Goal: Check status: Check status

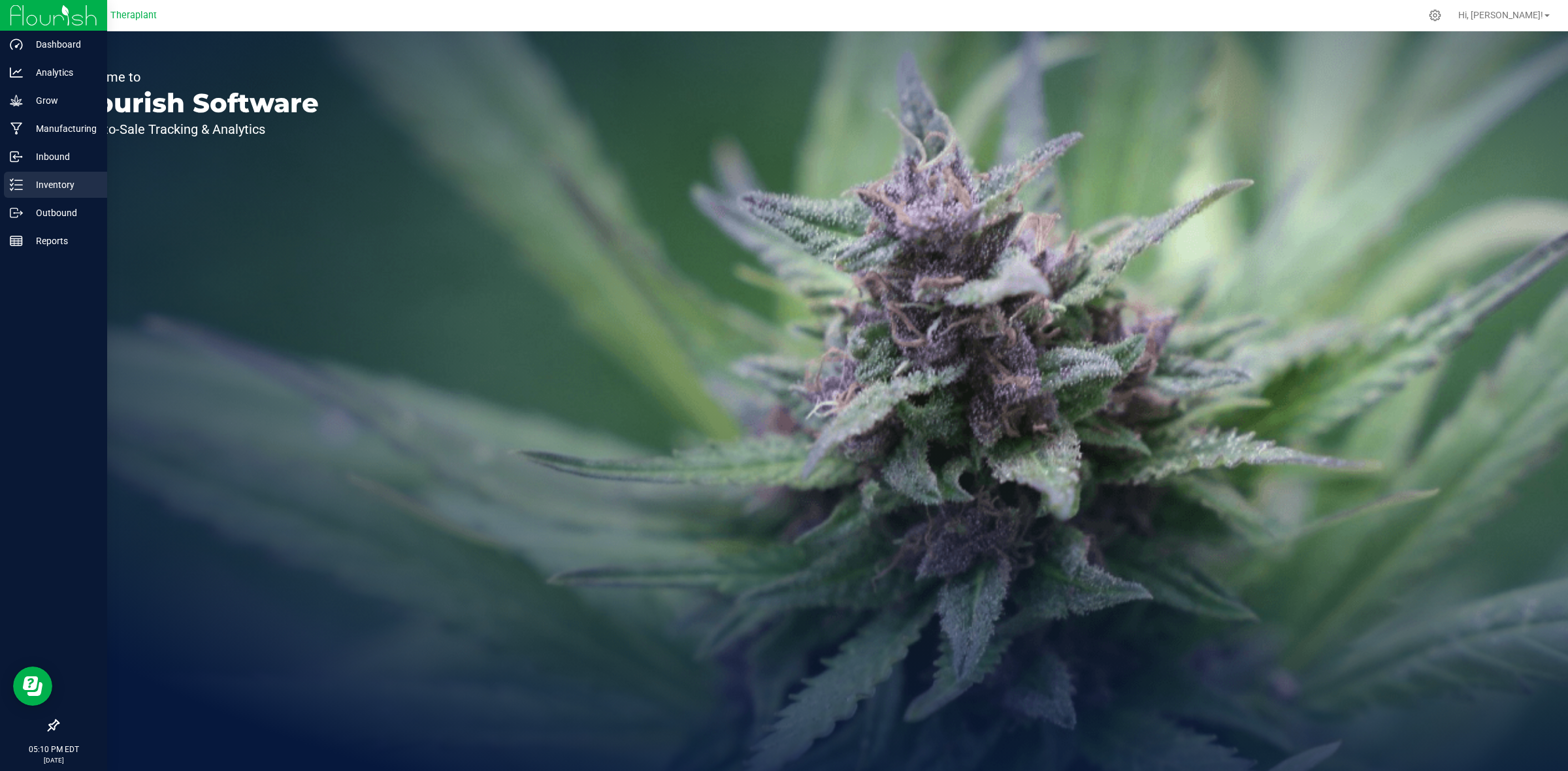
click at [12, 176] on div "Inventory" at bounding box center [55, 185] width 103 height 26
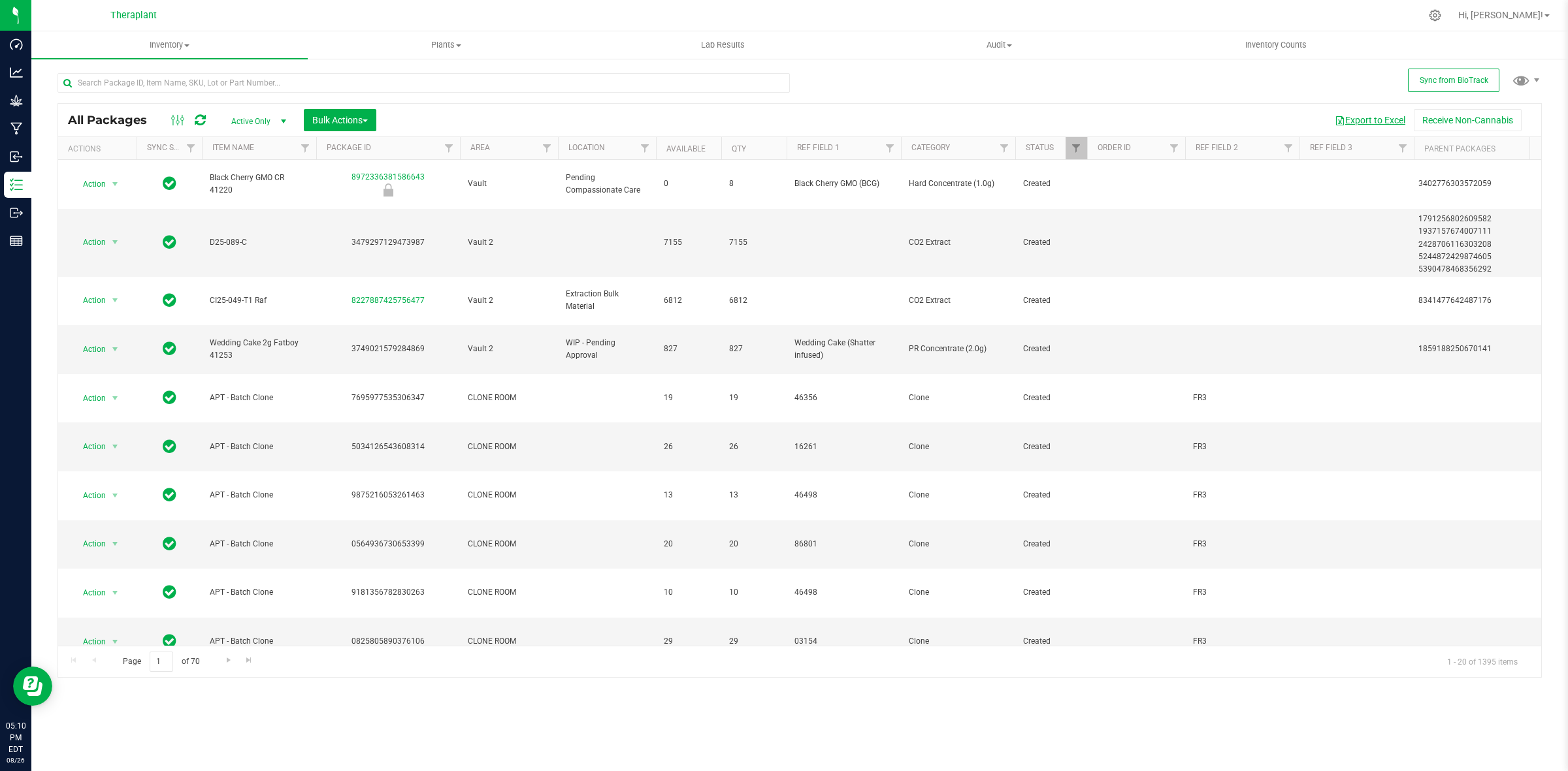
click at [1369, 119] on button "Export to Excel" at bounding box center [1369, 120] width 87 height 22
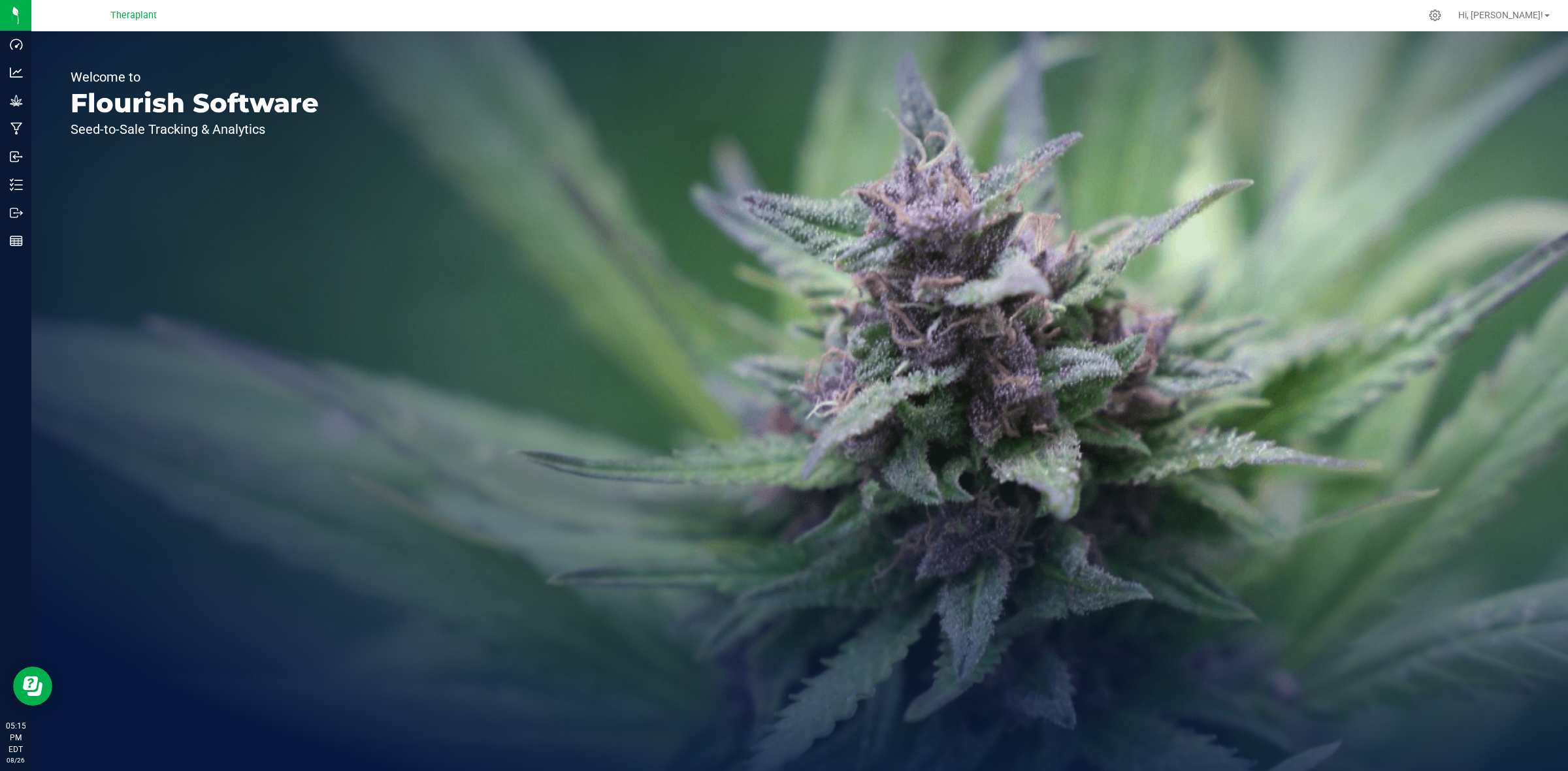
click at [1158, 45] on div "Welcome to Flourish Software Seed-to-Sale Tracking & Analytics" at bounding box center [799, 401] width 1536 height 740
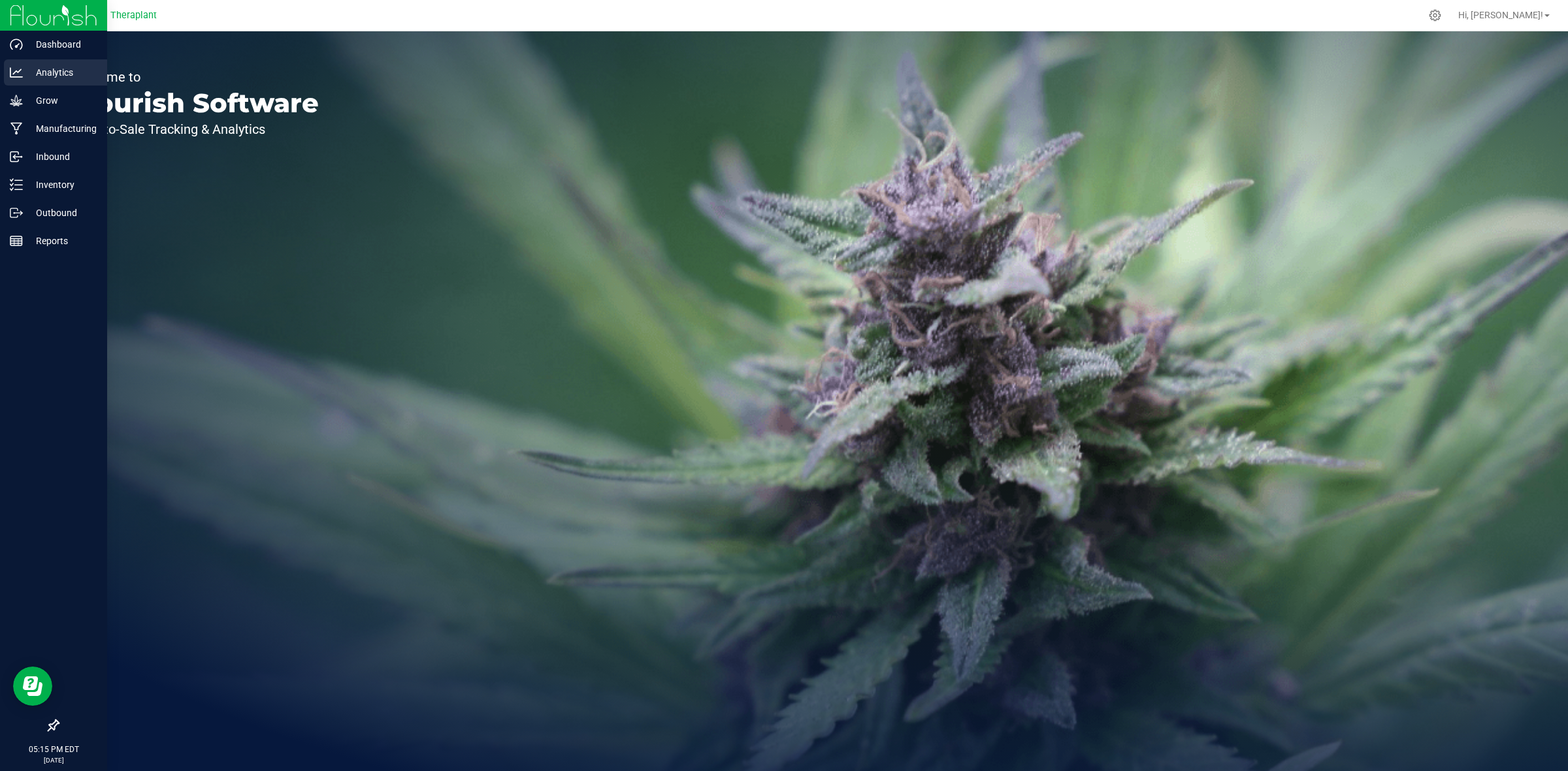
click at [39, 73] on p "Analytics" at bounding box center [62, 72] width 78 height 16
click at [10, 178] on icon at bounding box center [16, 185] width 13 height 13
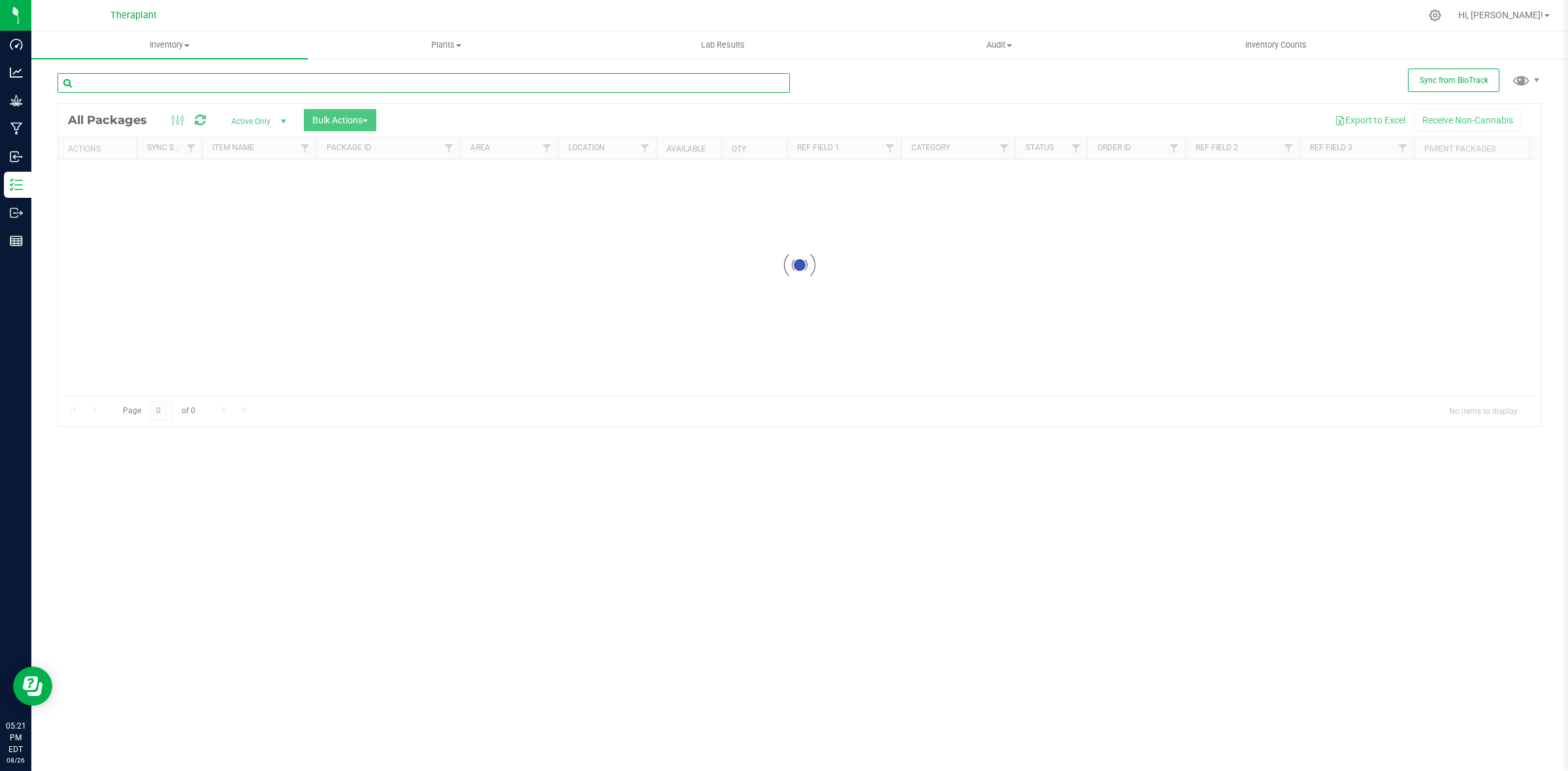
click at [377, 86] on input "text" at bounding box center [423, 83] width 732 height 20
paste input "AIR-25-FR7H1-FLOWER LOT"
type input "AIR-25-FR7H1-FLOWER LOT"
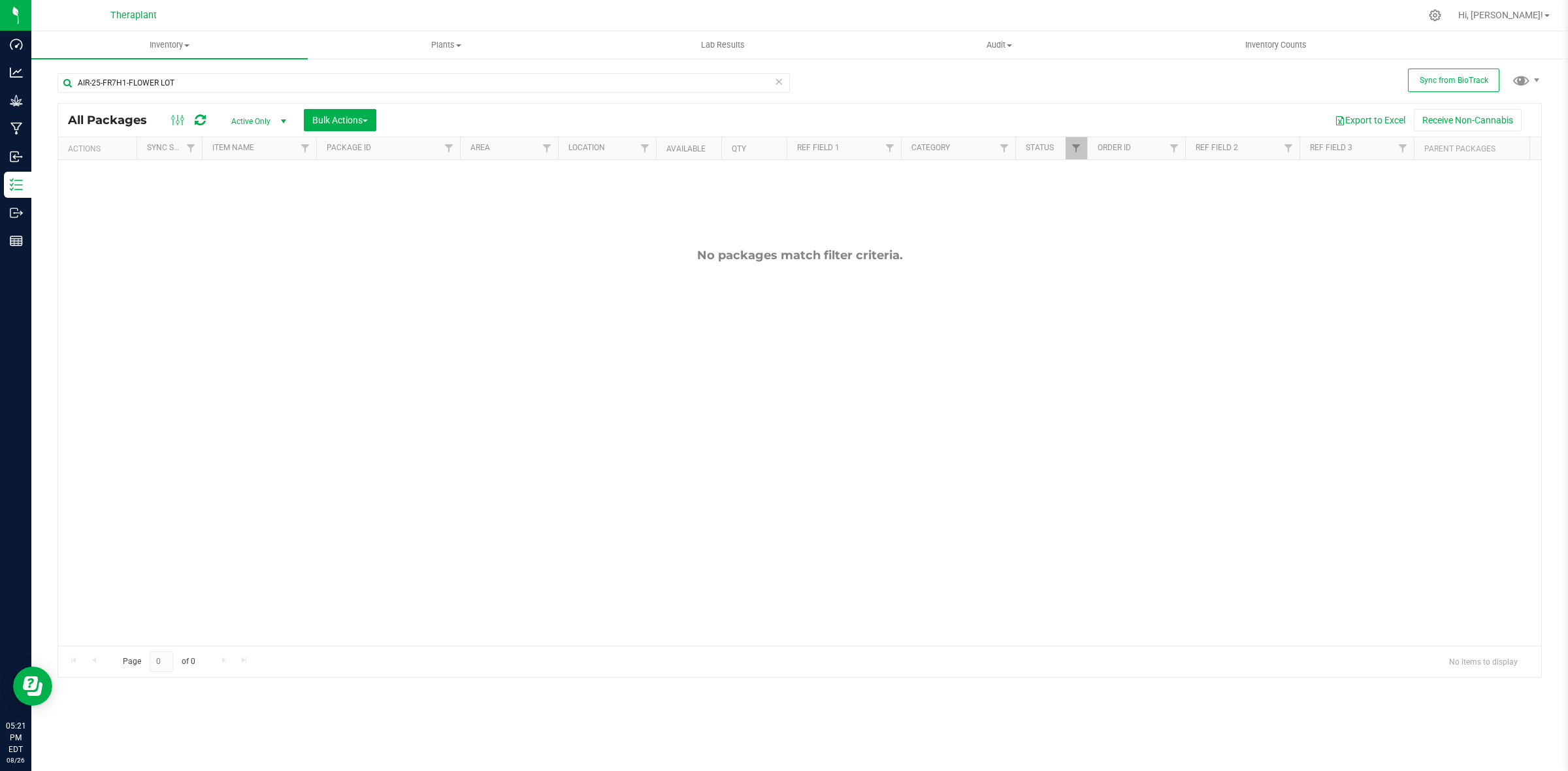
click at [246, 119] on span "Active Only" at bounding box center [256, 121] width 72 height 18
click at [229, 203] on li "All" at bounding box center [256, 202] width 70 height 20
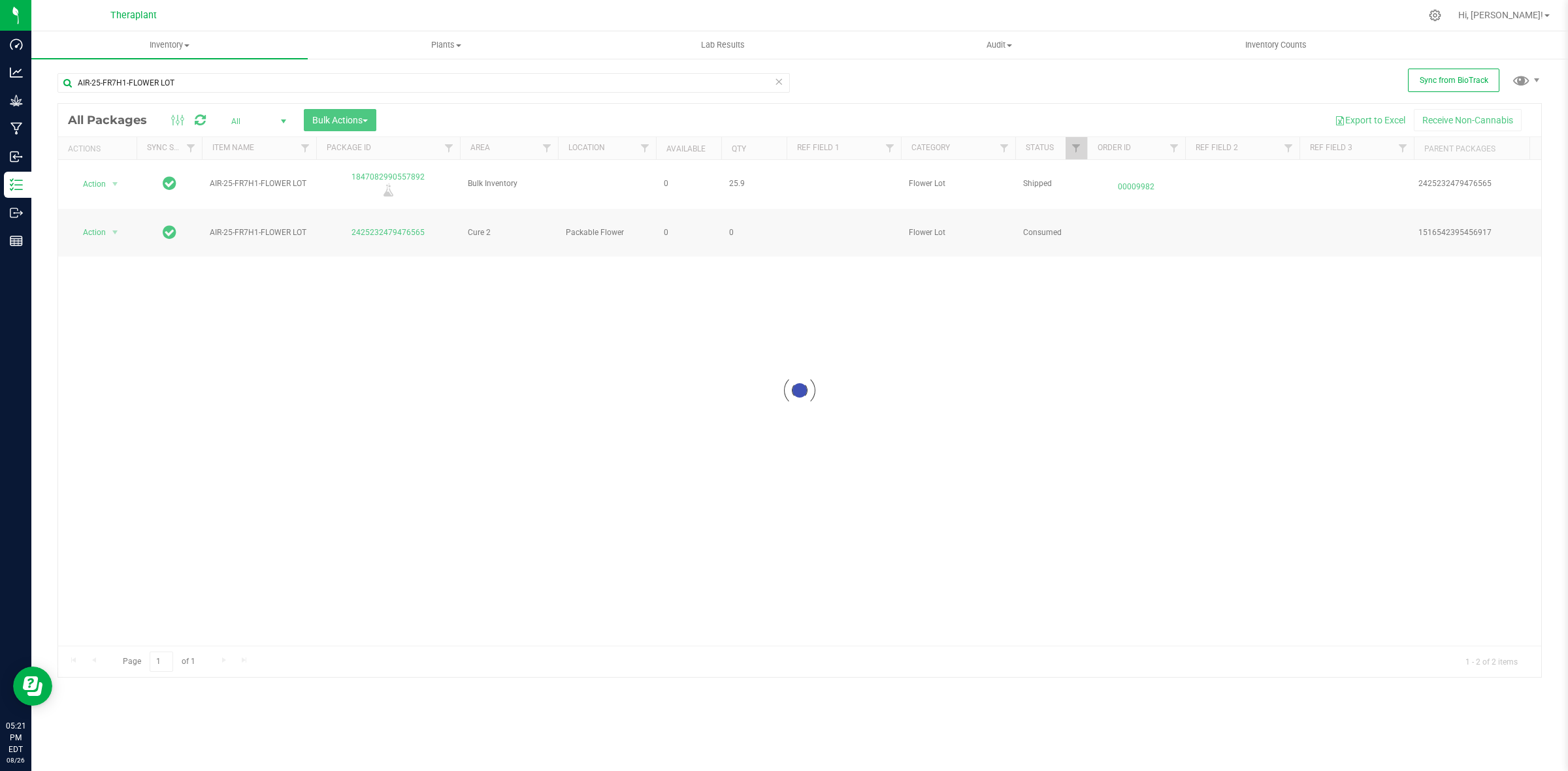
click at [105, 216] on div at bounding box center [800, 390] width 1483 height 574
click at [105, 224] on span "Action" at bounding box center [89, 233] width 36 height 18
click at [132, 310] on li "Package audit log" at bounding box center [113, 312] width 83 height 20
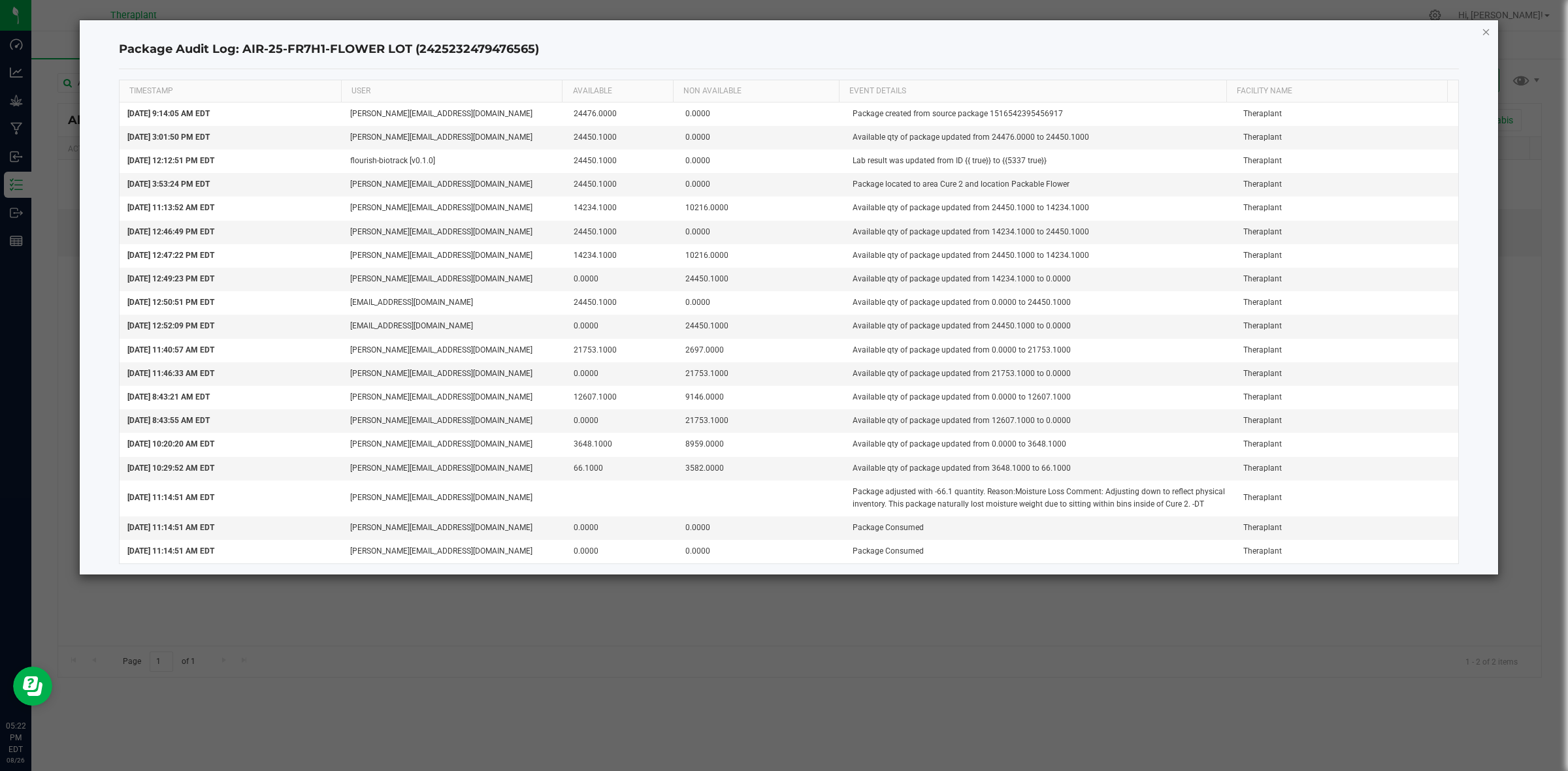
click at [1485, 37] on icon "button" at bounding box center [1486, 31] width 9 height 16
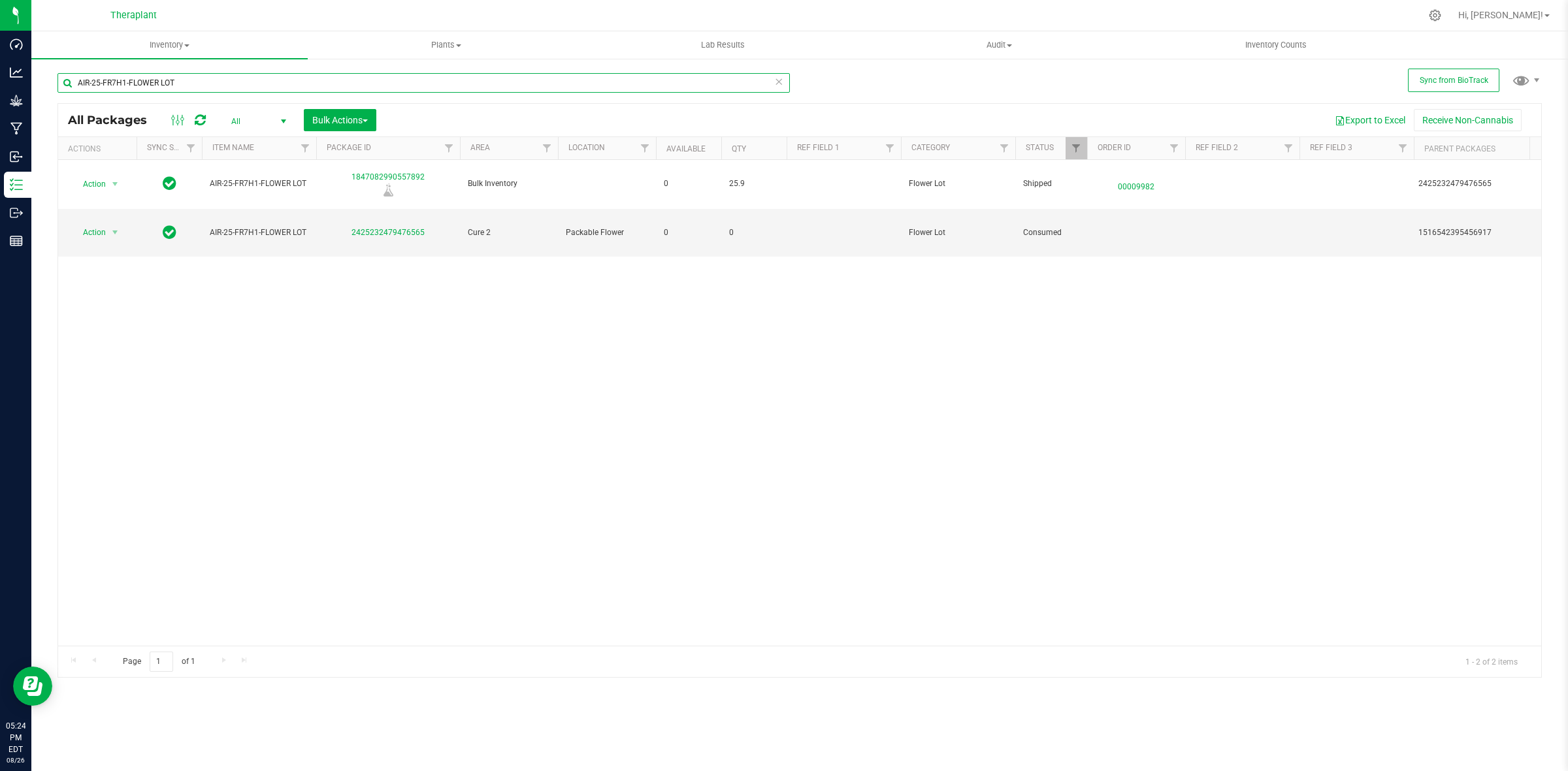
click at [459, 79] on input "AIR-25-FR7H1-FLOWER LOT" at bounding box center [423, 83] width 732 height 20
click at [552, 83] on input "text" at bounding box center [423, 83] width 732 height 20
type input "41066"
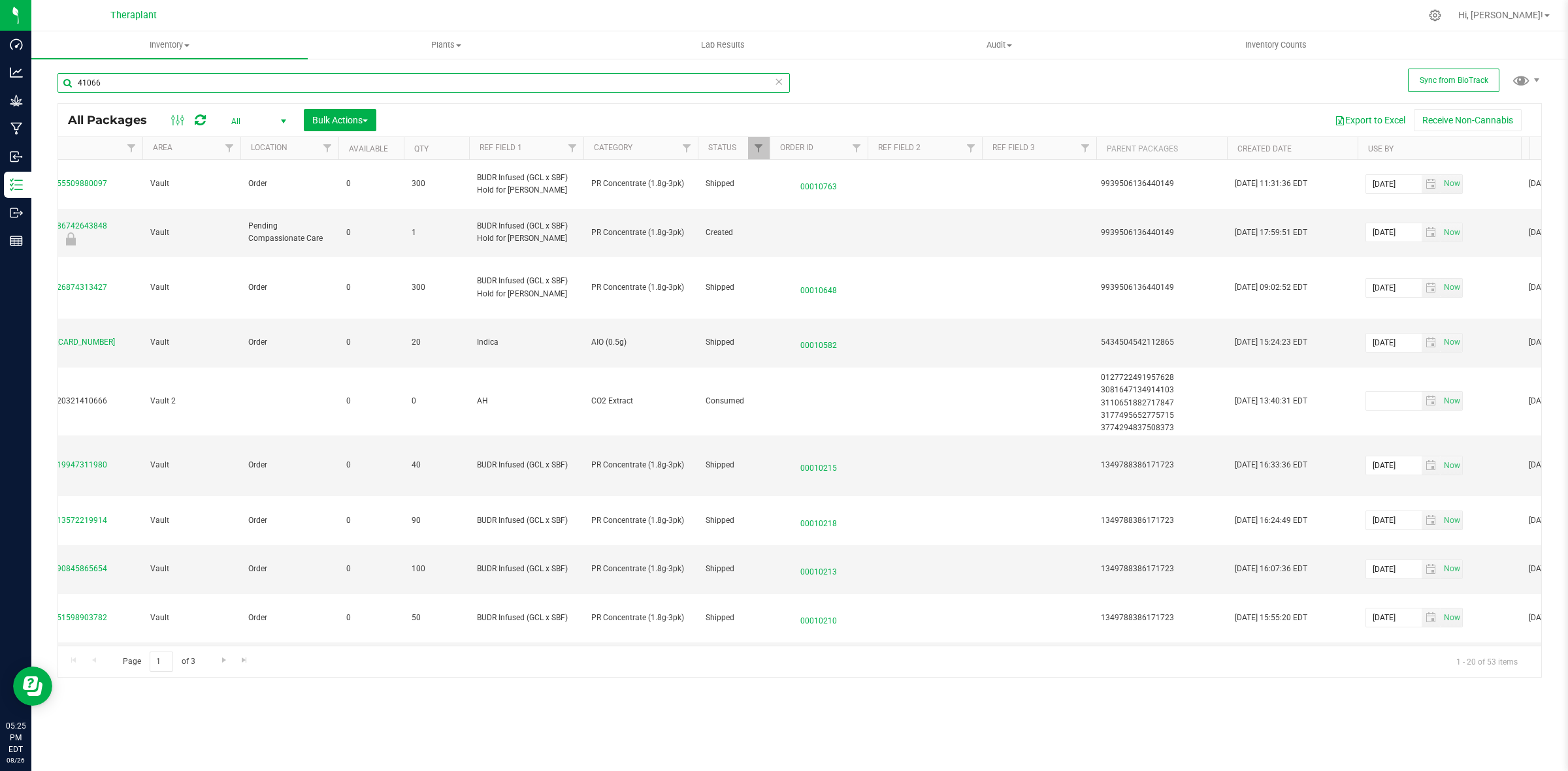
scroll to position [0, 817]
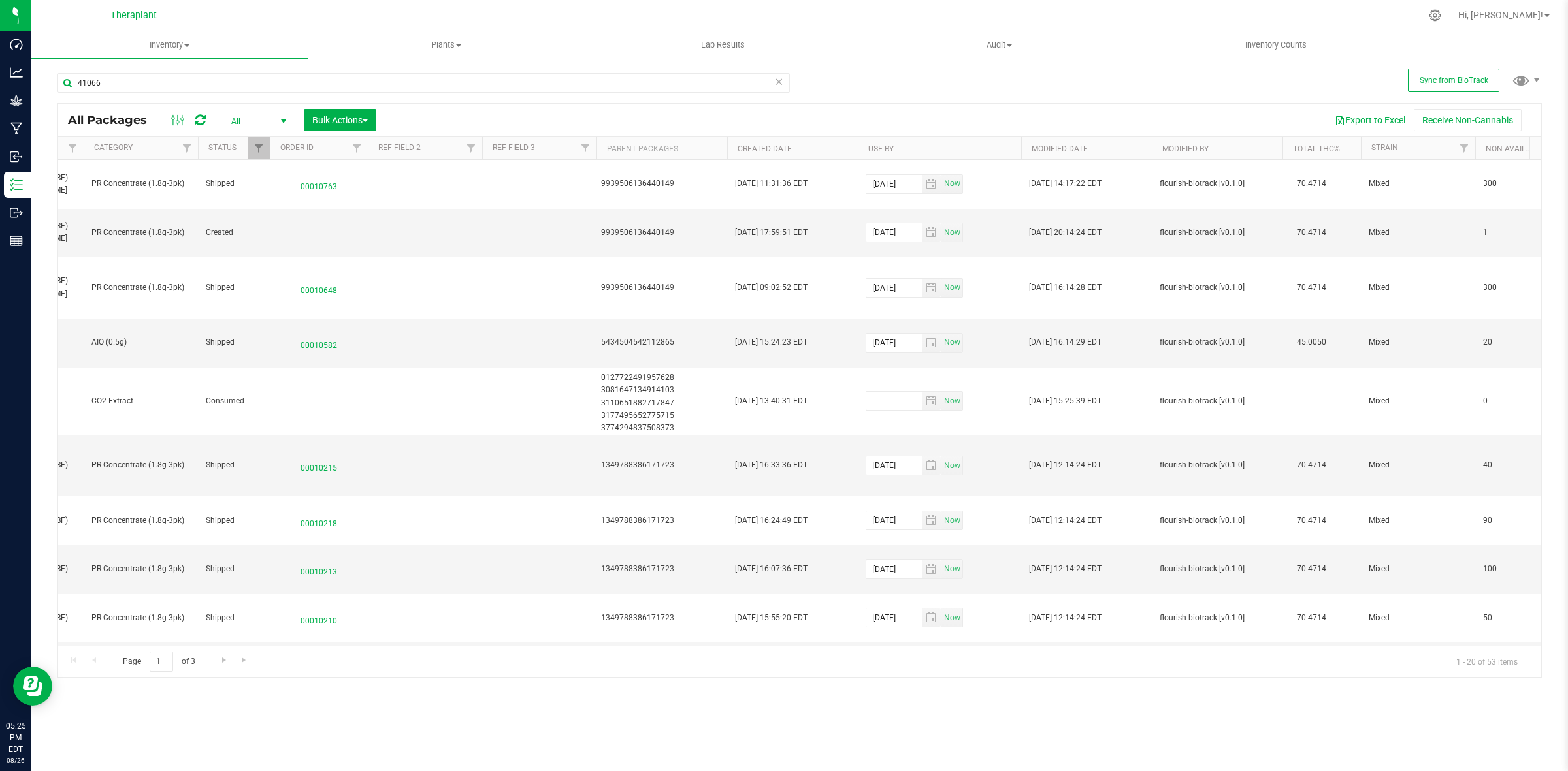
click at [1121, 143] on th "Modified Date" at bounding box center [1087, 148] width 131 height 23
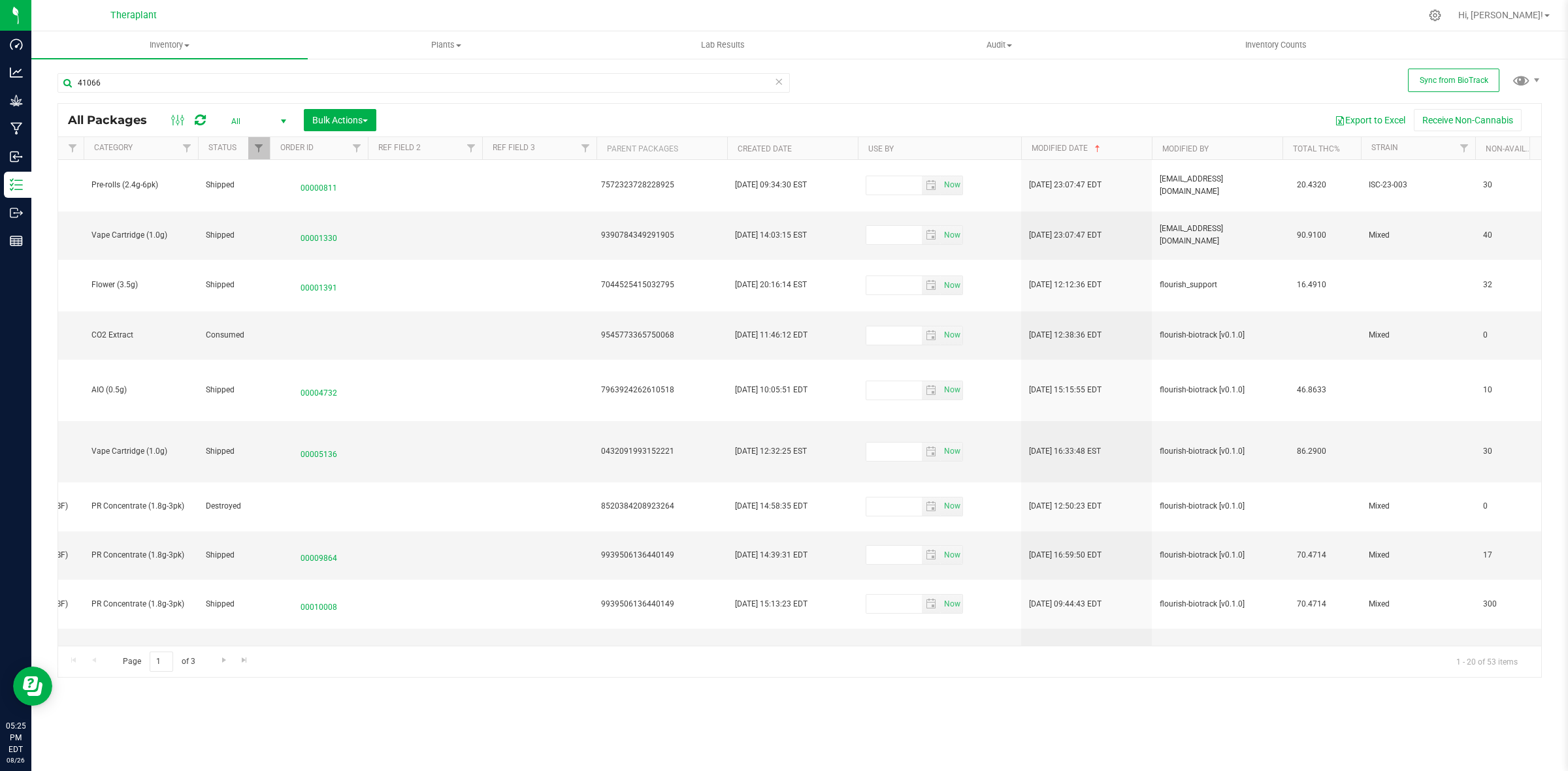
type input "2025-01-25"
type input "2025-09-13"
type input "2025-09-12"
type input "2026-06-25"
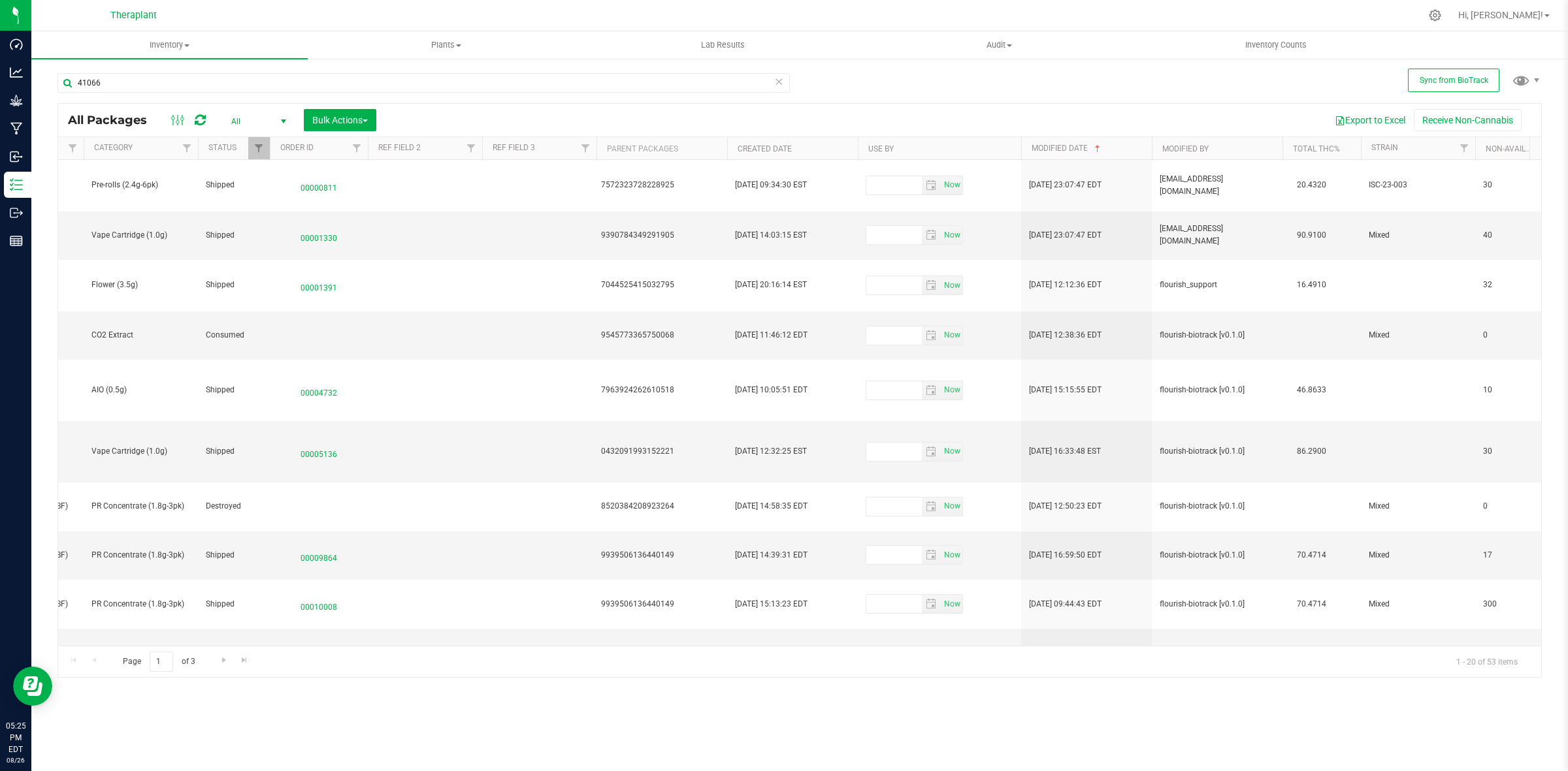
type input "2026-06-25"
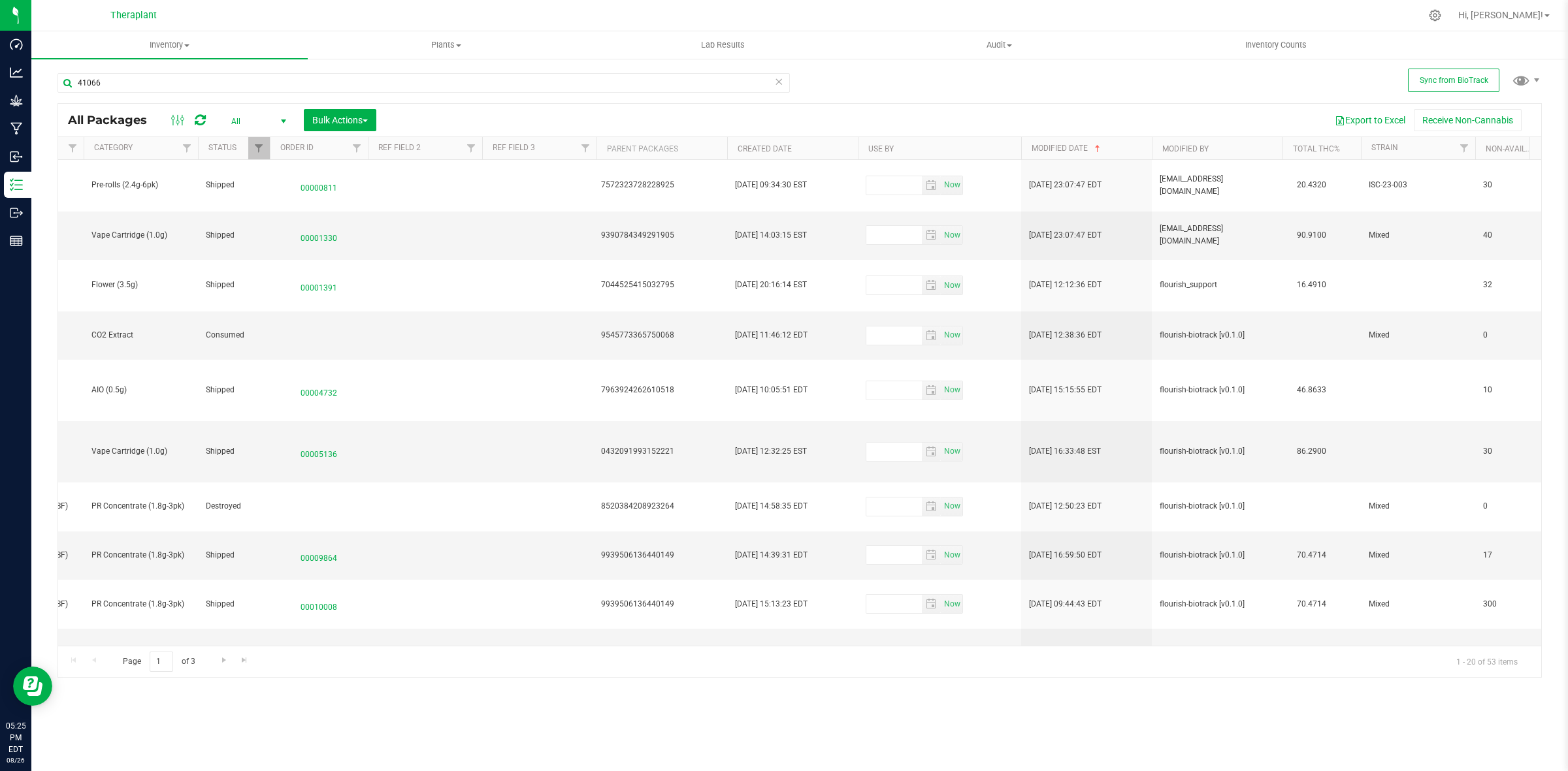
type input "2026-06-25"
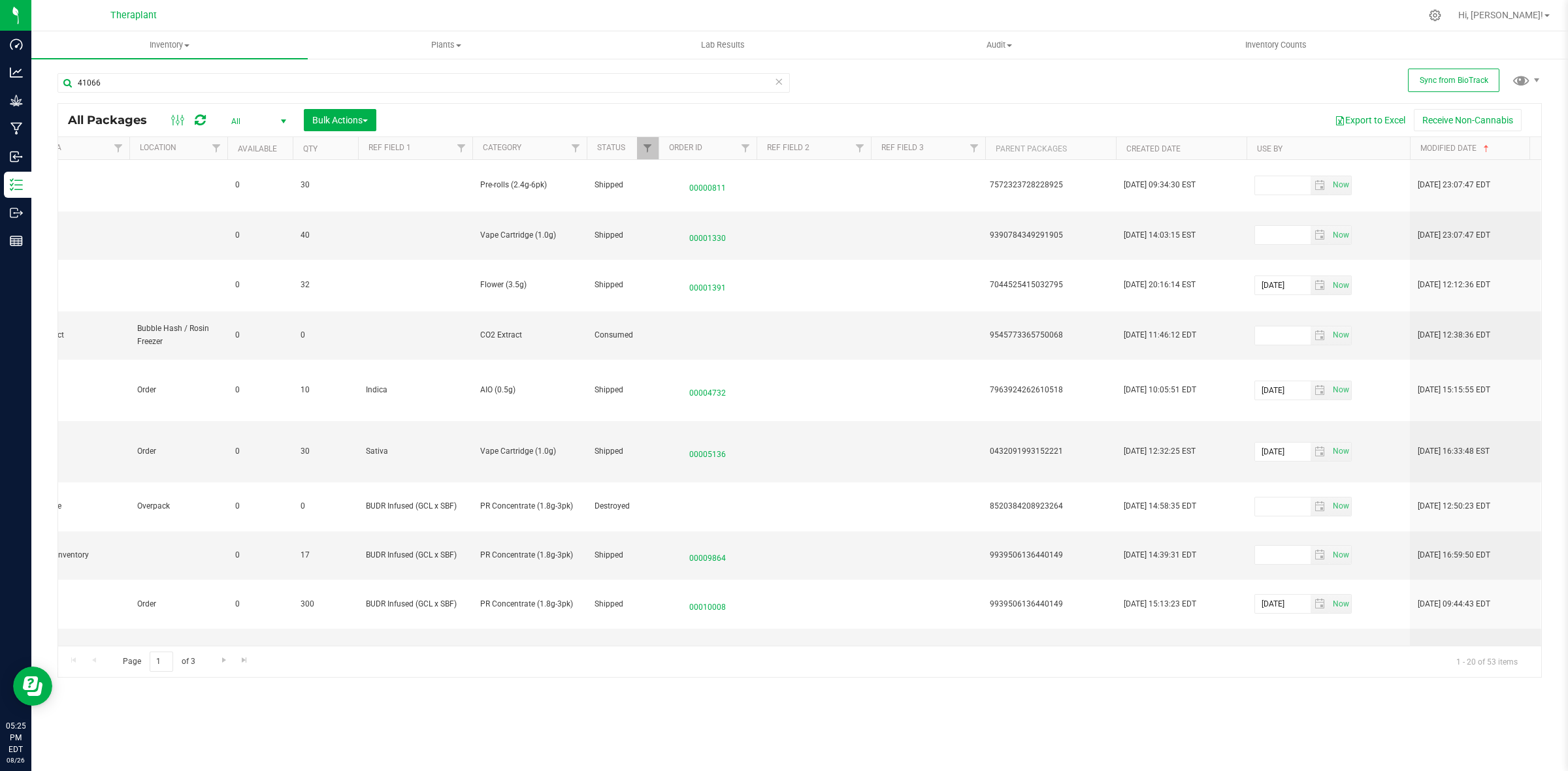
scroll to position [0, 697]
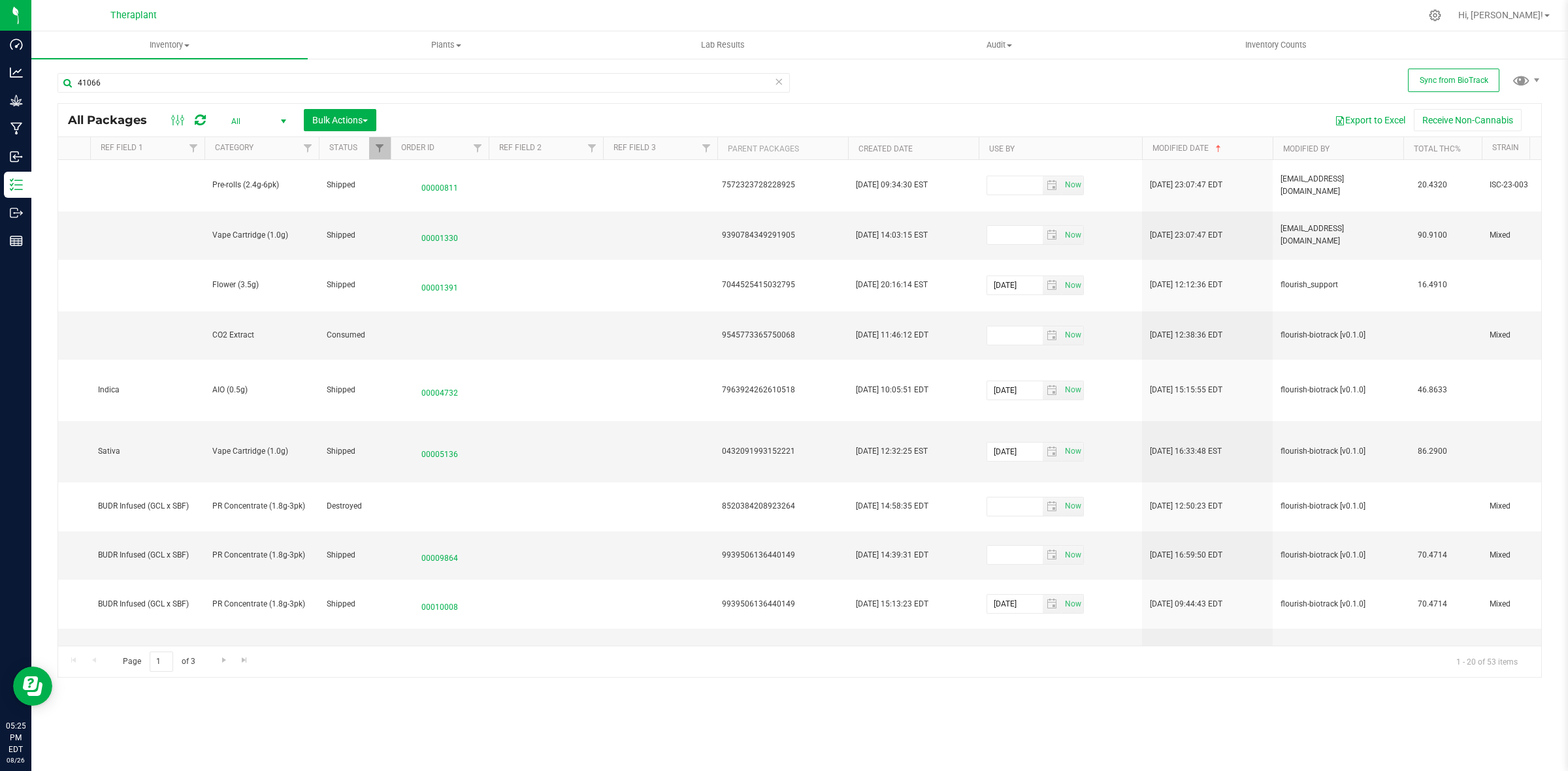
click at [1241, 151] on th "Modified Date" at bounding box center [1207, 148] width 131 height 23
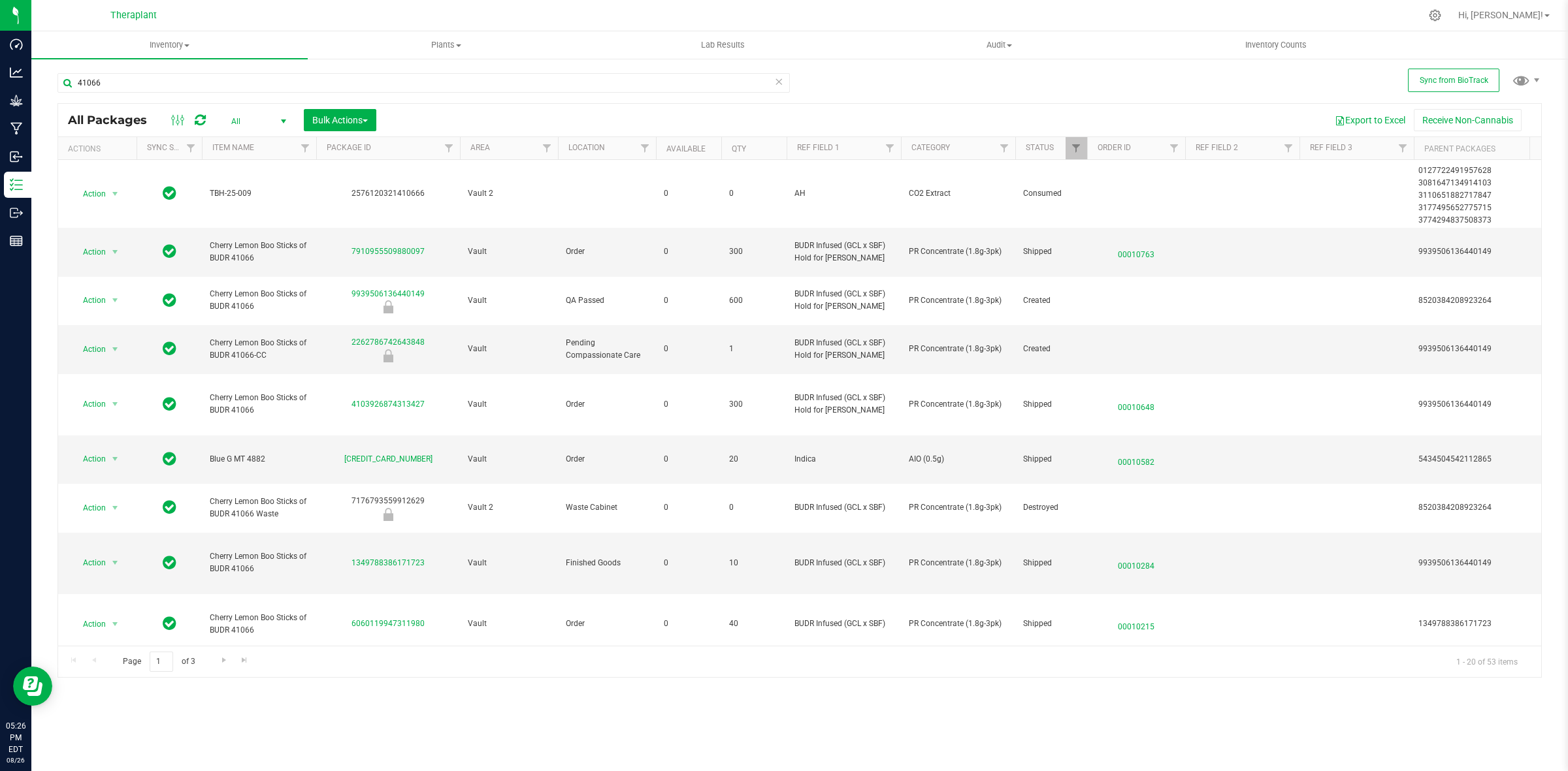
scroll to position [0, 0]
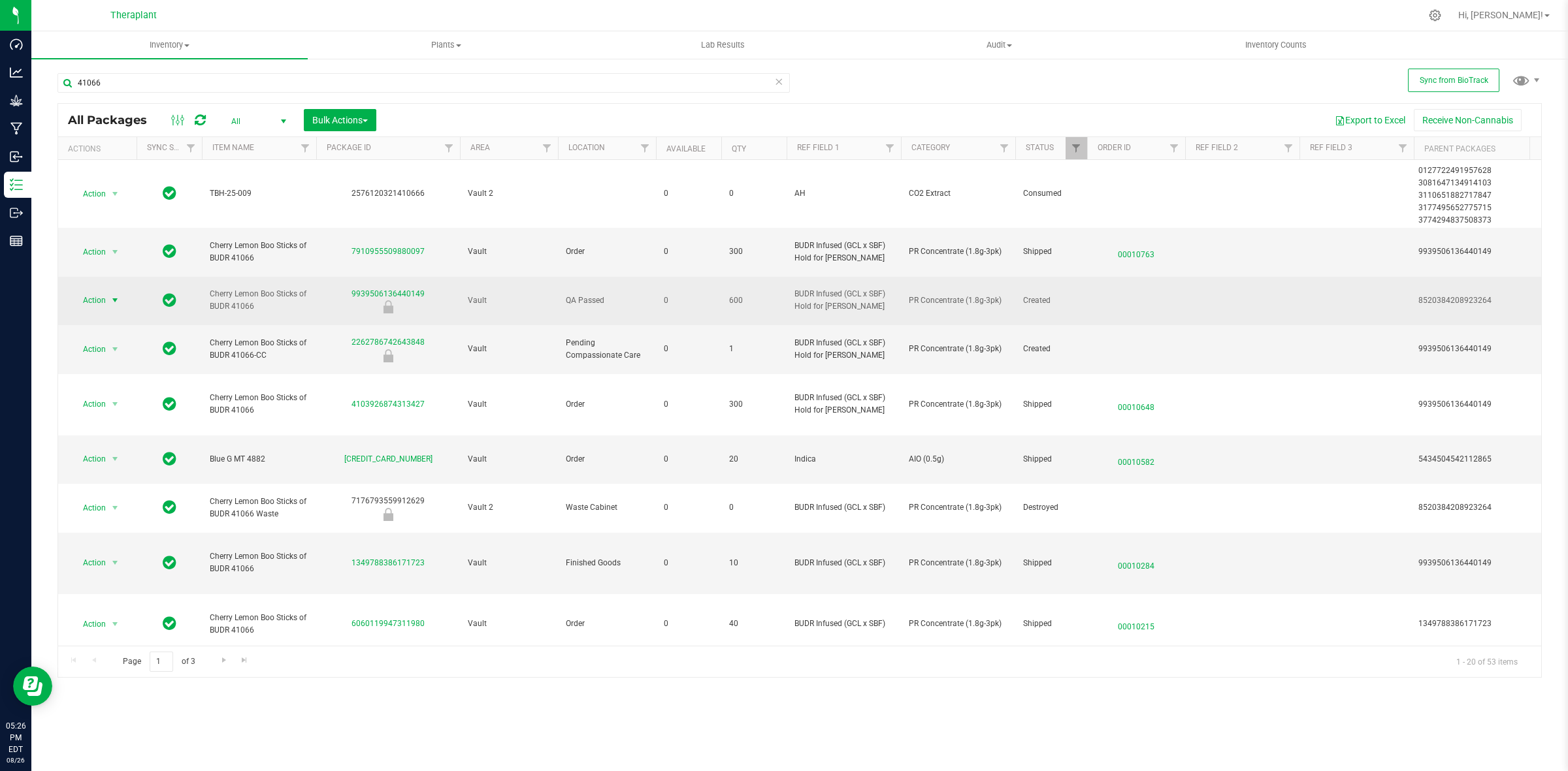
click at [109, 291] on span "select" at bounding box center [115, 300] width 16 height 18
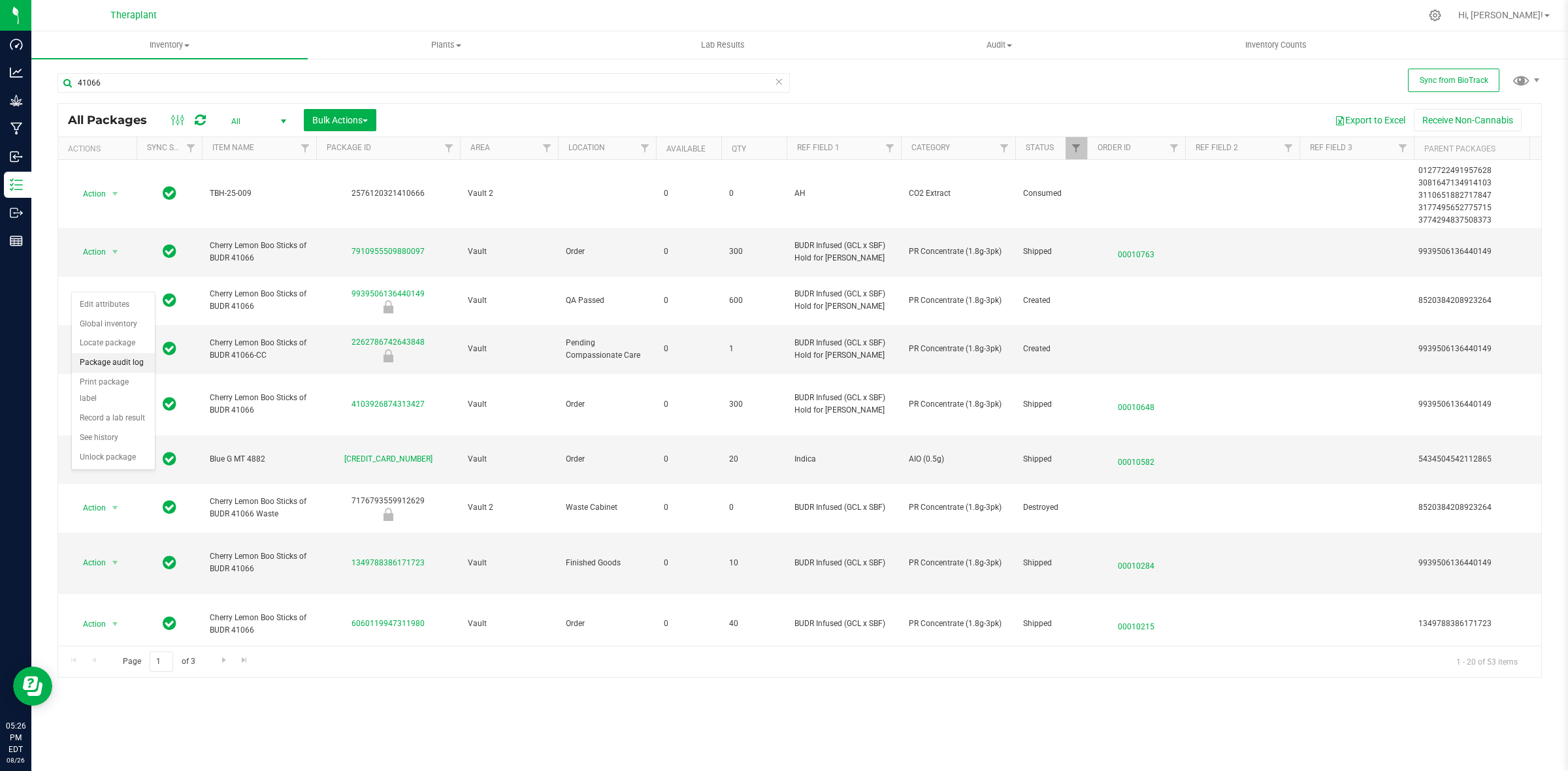
click at [121, 363] on li "Package audit log" at bounding box center [113, 363] width 83 height 20
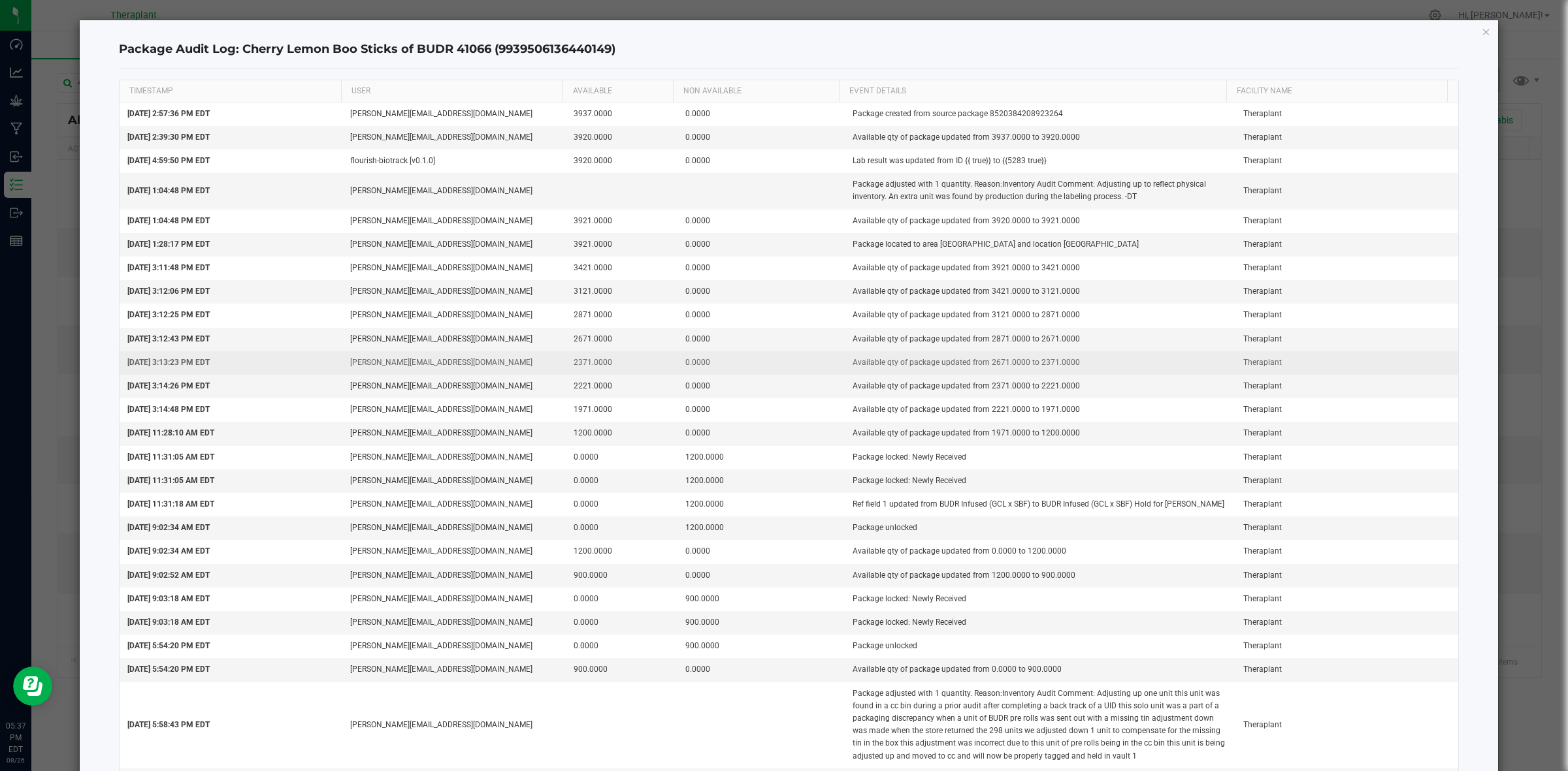
scroll to position [246, 0]
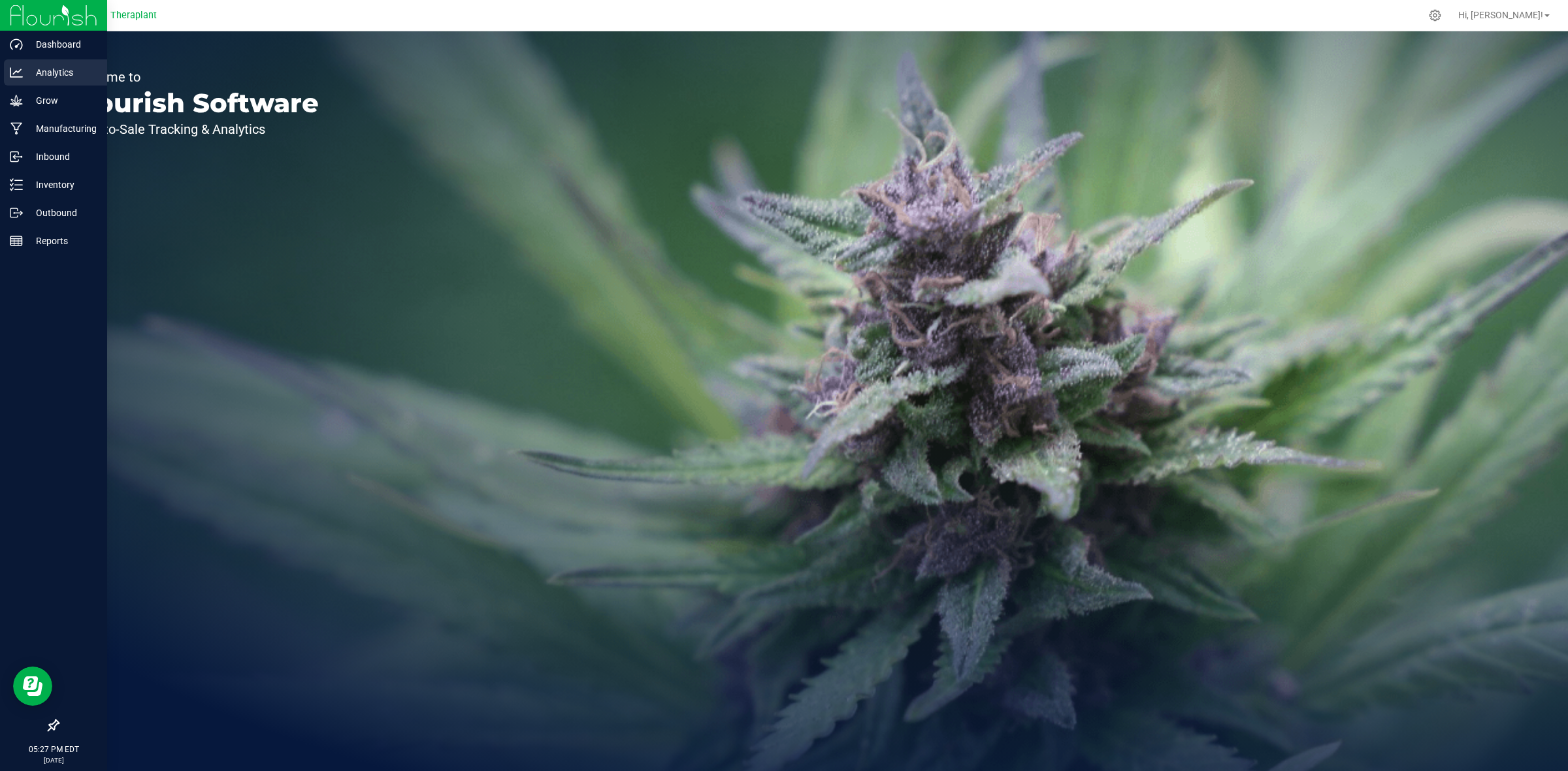
click at [17, 74] on icon at bounding box center [16, 72] width 13 height 13
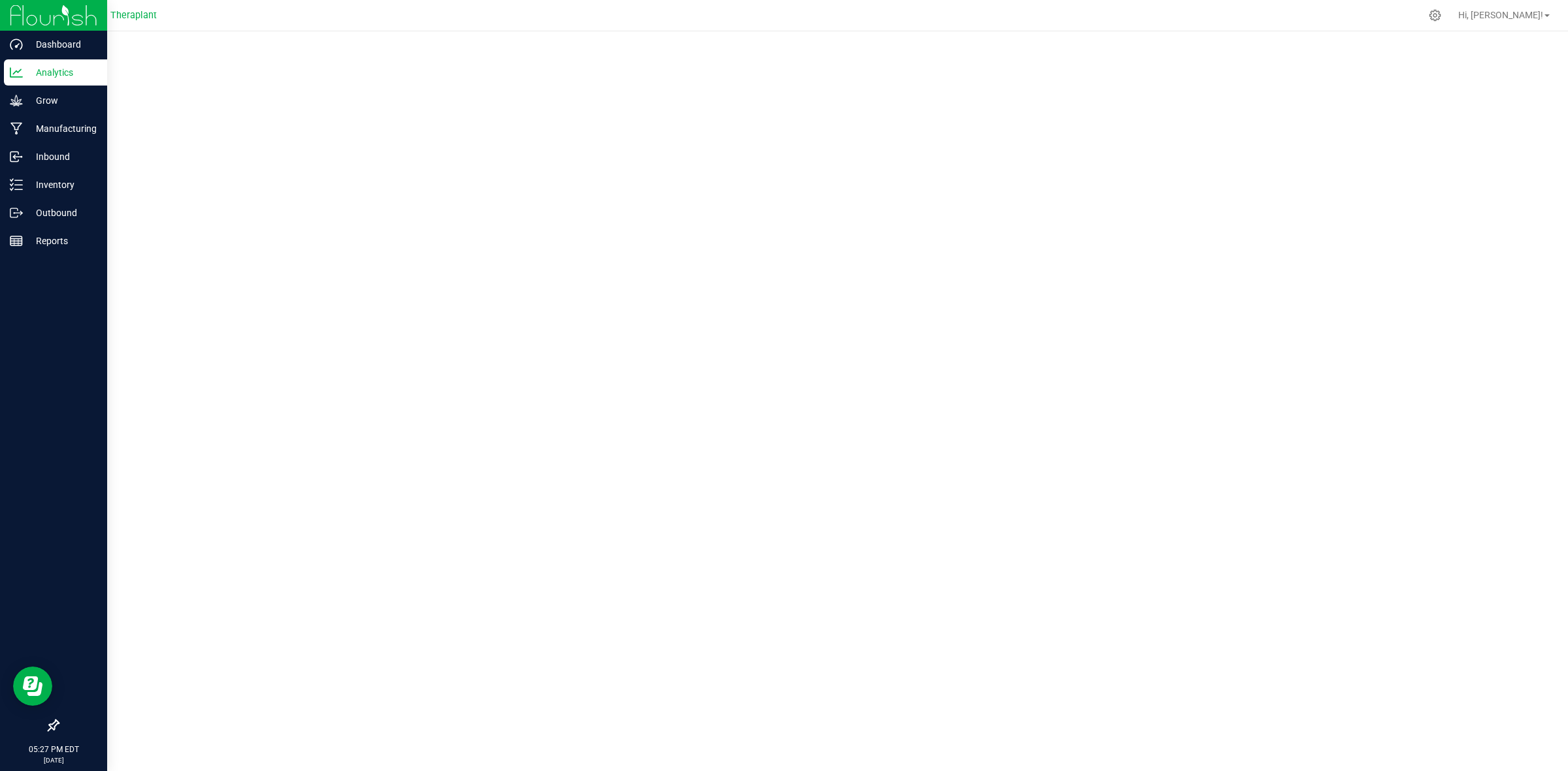
click at [47, 67] on p "Analytics" at bounding box center [62, 72] width 78 height 16
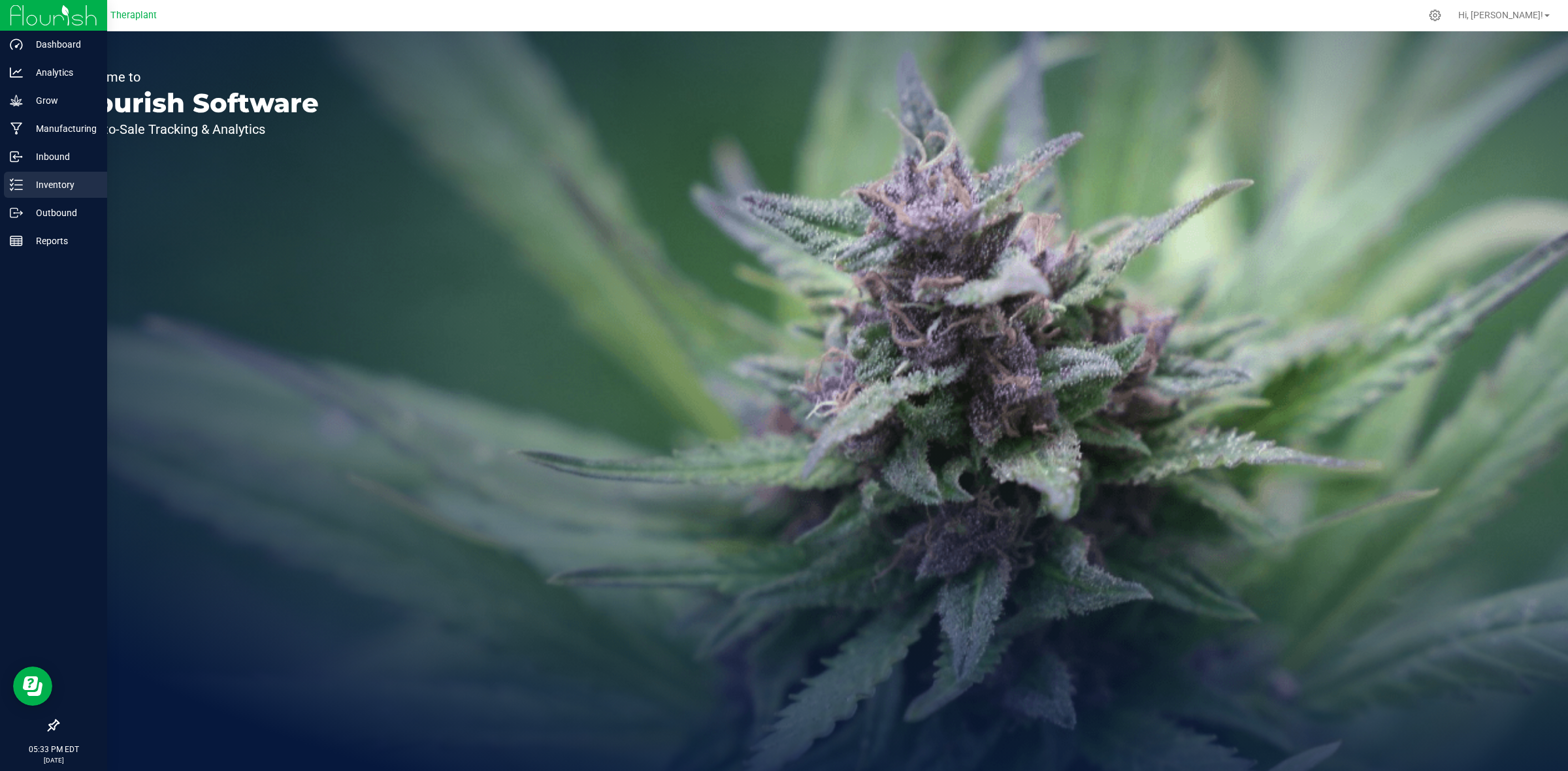
click at [23, 183] on p "Inventory" at bounding box center [62, 185] width 78 height 16
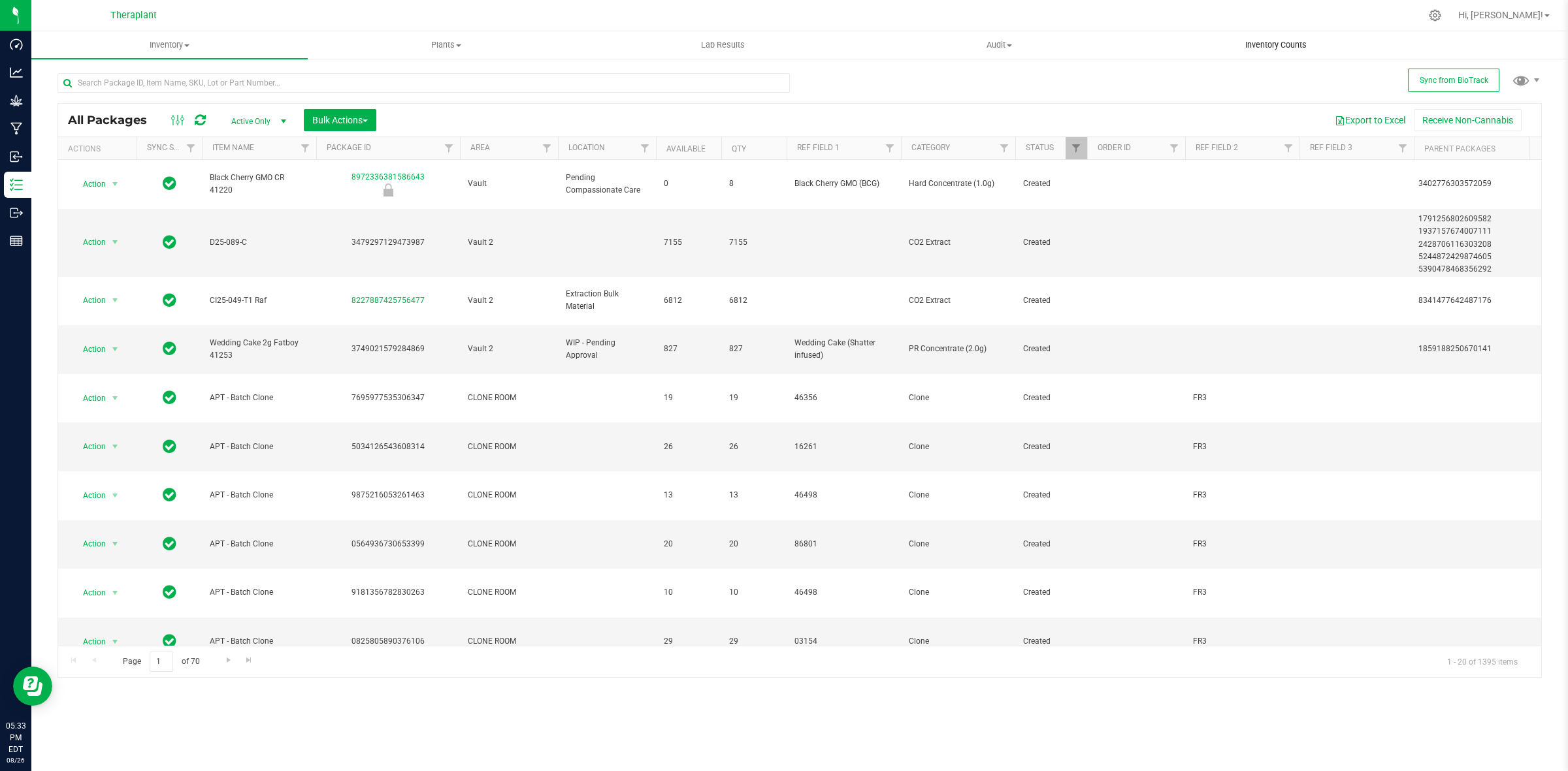
click at [1273, 41] on span "Inventory Counts" at bounding box center [1275, 45] width 97 height 12
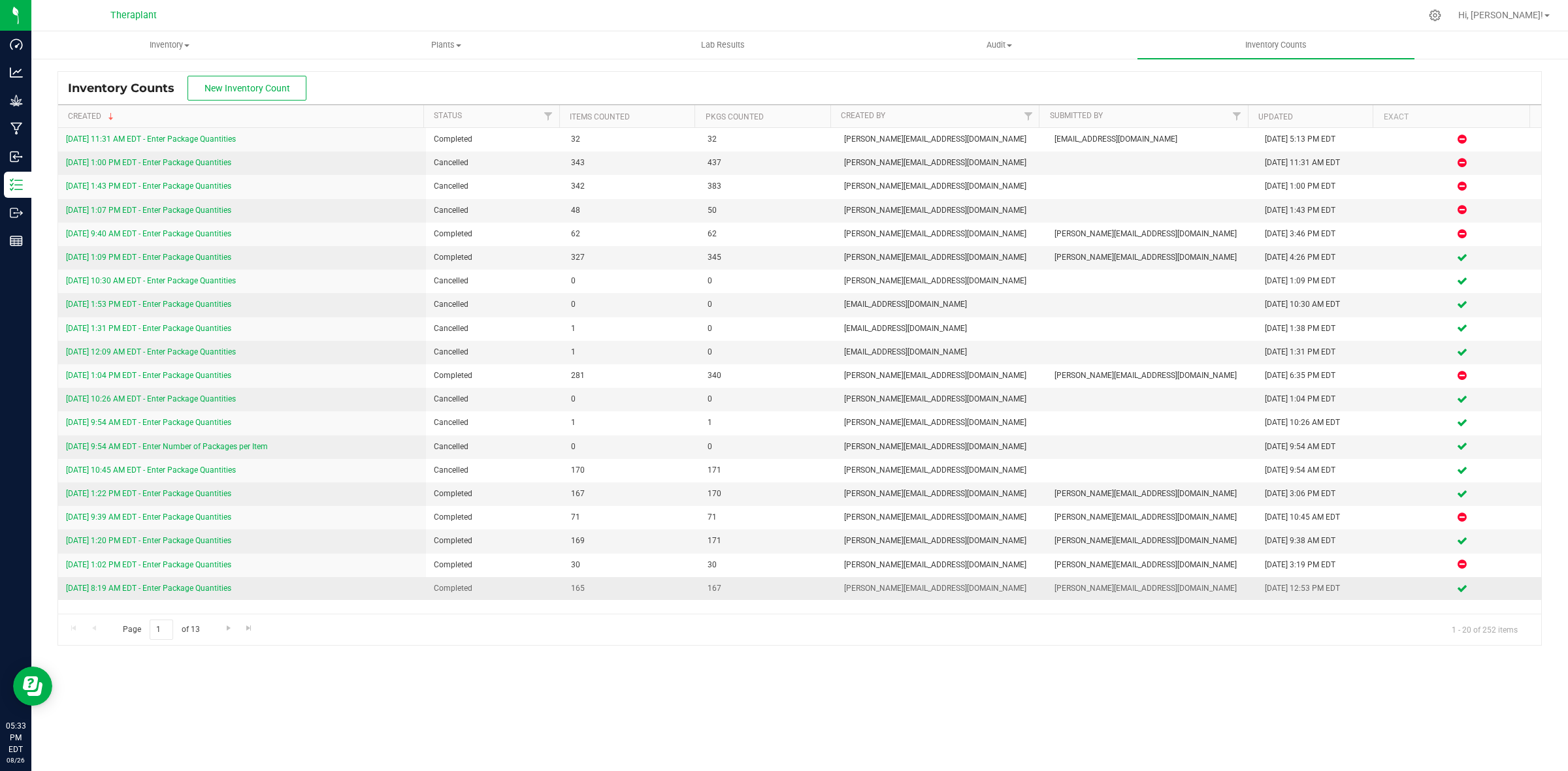
click at [184, 591] on link "[DATE] 8:19 AM EDT - Enter Package Quantities" at bounding box center [148, 588] width 165 height 9
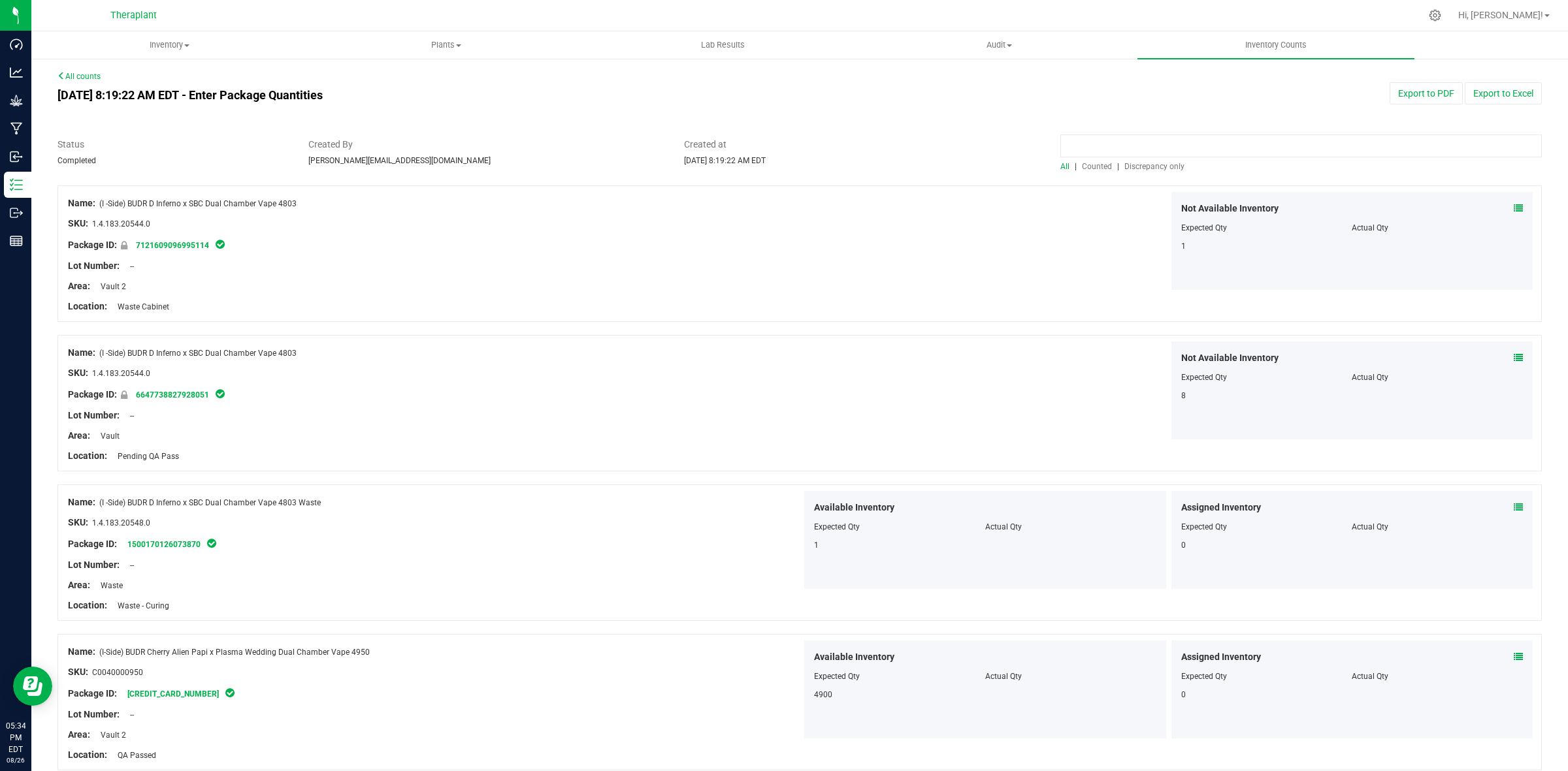
click at [1293, 143] on input at bounding box center [1301, 146] width 481 height 23
type input "41066"
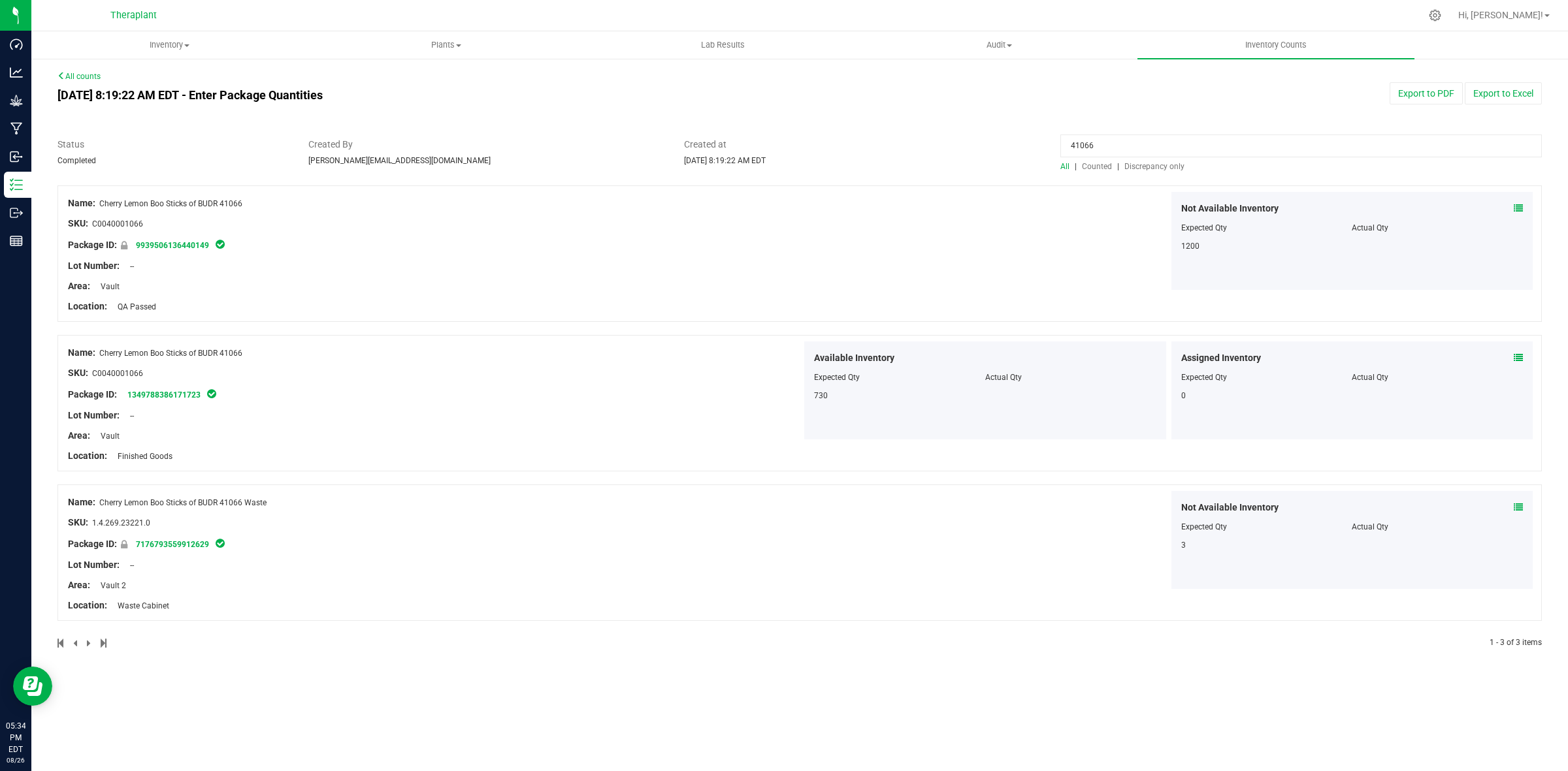
click at [94, 74] on link "All counts" at bounding box center [79, 76] width 43 height 9
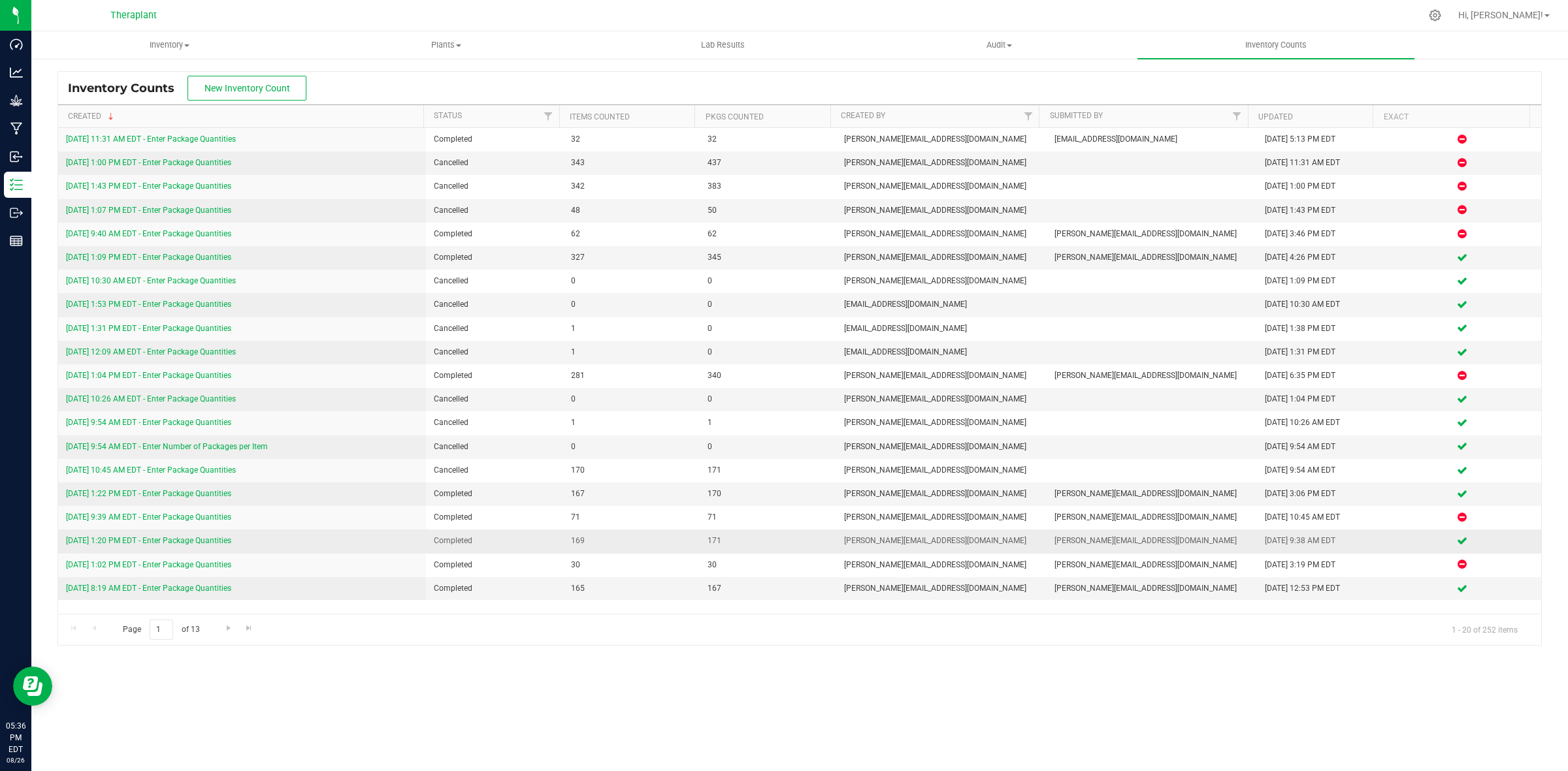
click at [167, 543] on link "[DATE] 1:20 PM EDT - Enter Package Quantities" at bounding box center [148, 540] width 165 height 9
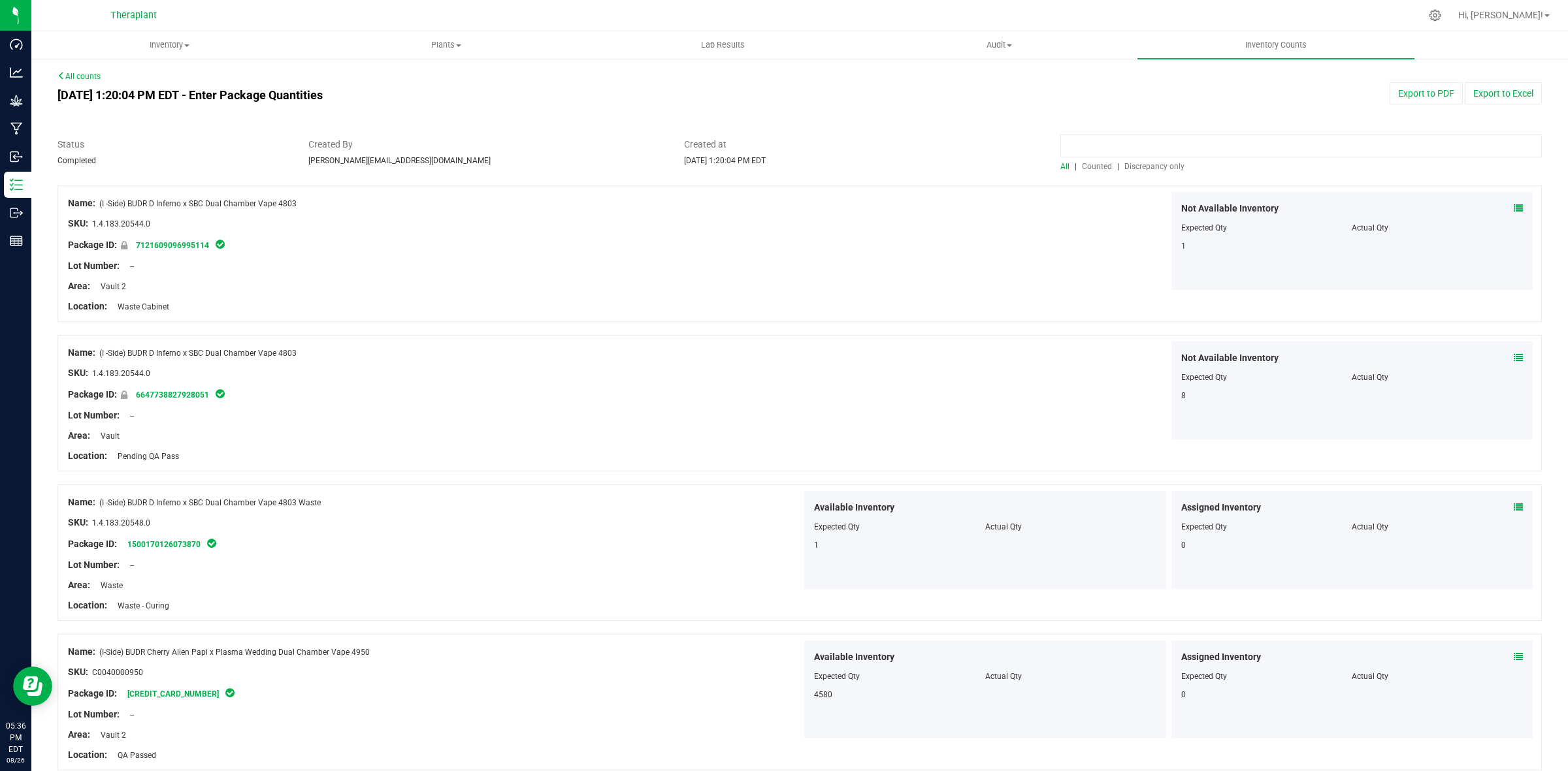
click at [1285, 145] on input at bounding box center [1301, 146] width 481 height 23
type input "41066"
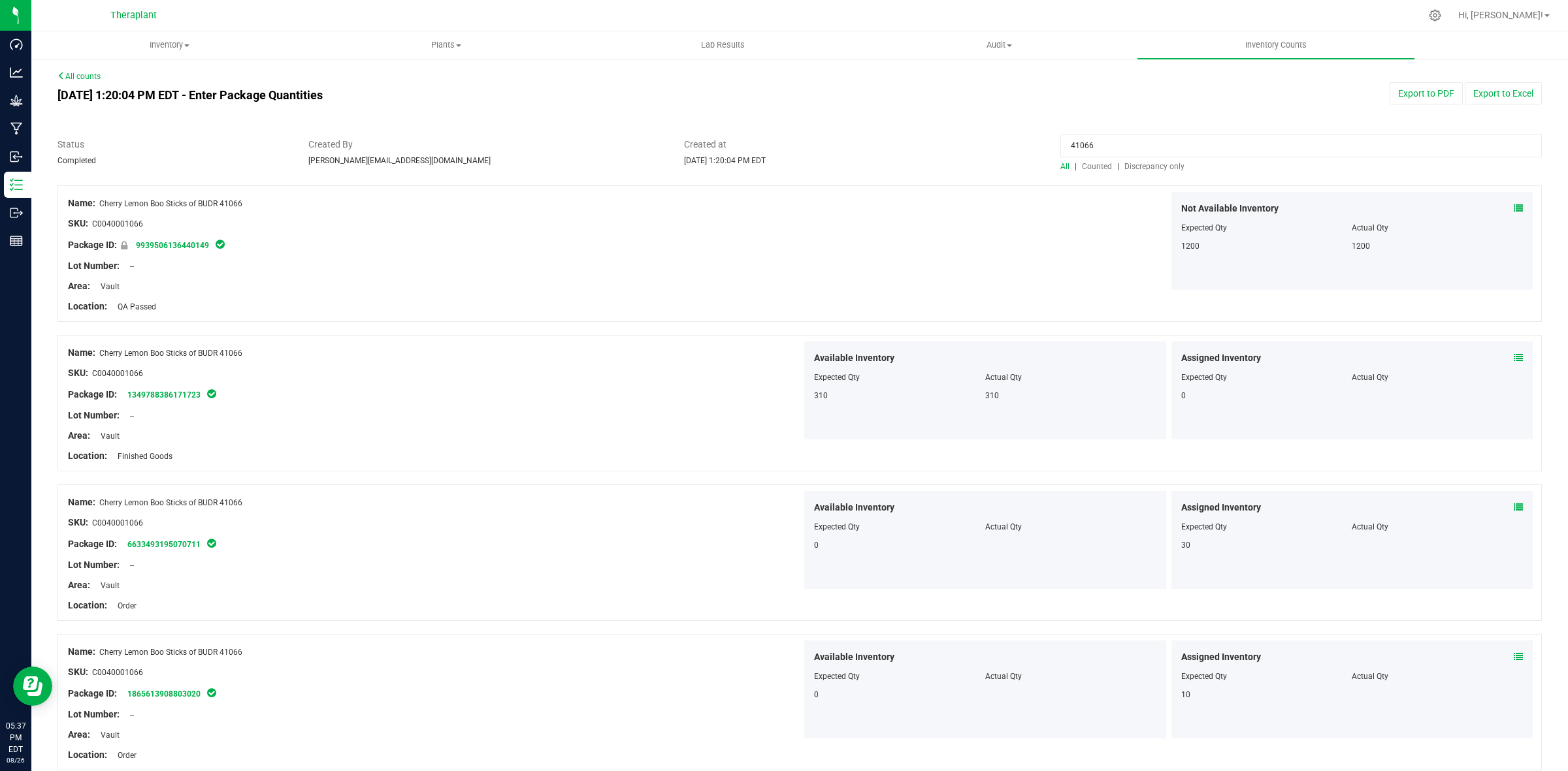
click at [82, 73] on link "All counts" at bounding box center [79, 76] width 43 height 9
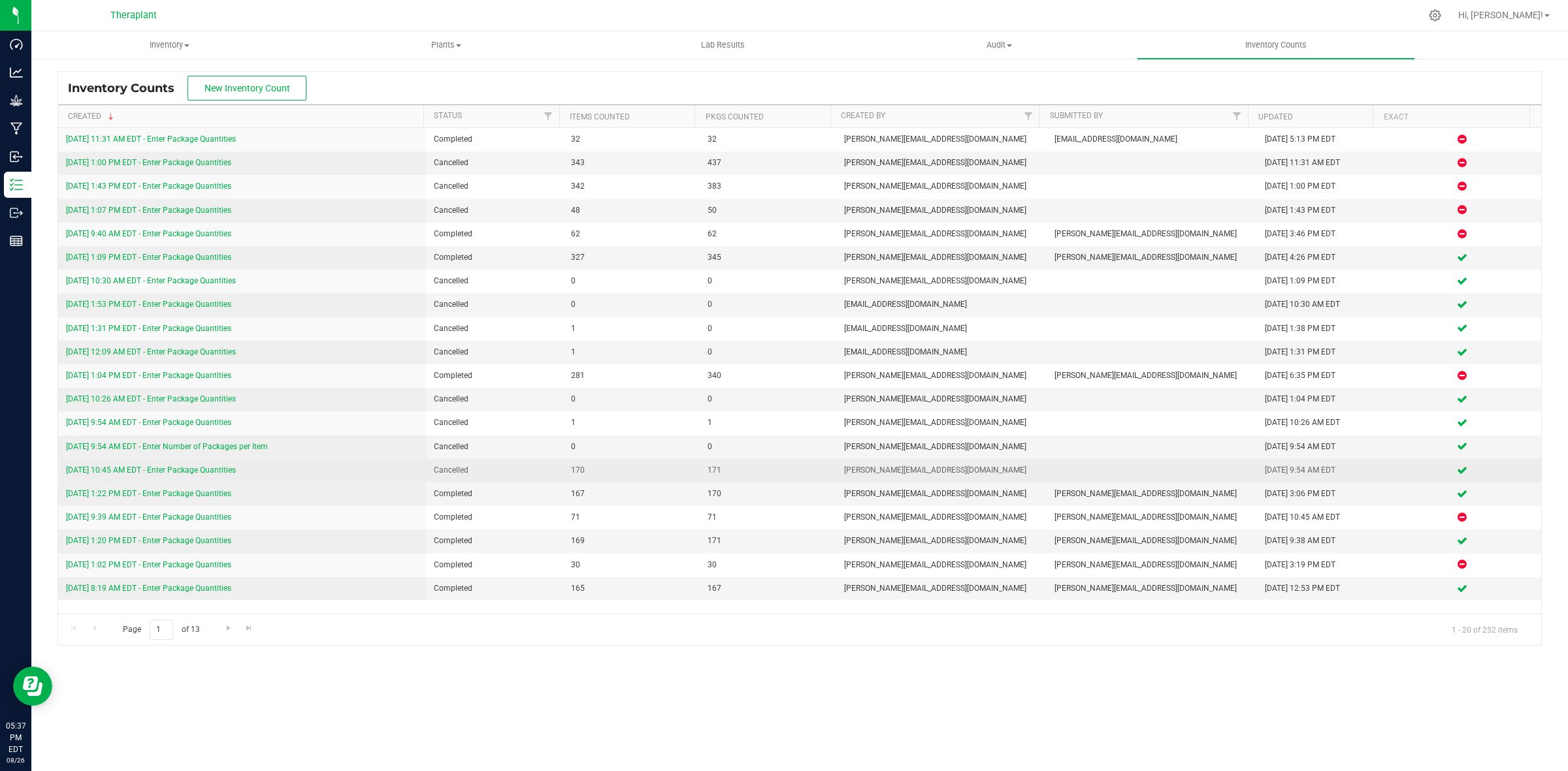
click at [212, 471] on link "[DATE] 10:45 AM EDT - Enter Package Quantities" at bounding box center [151, 470] width 170 height 9
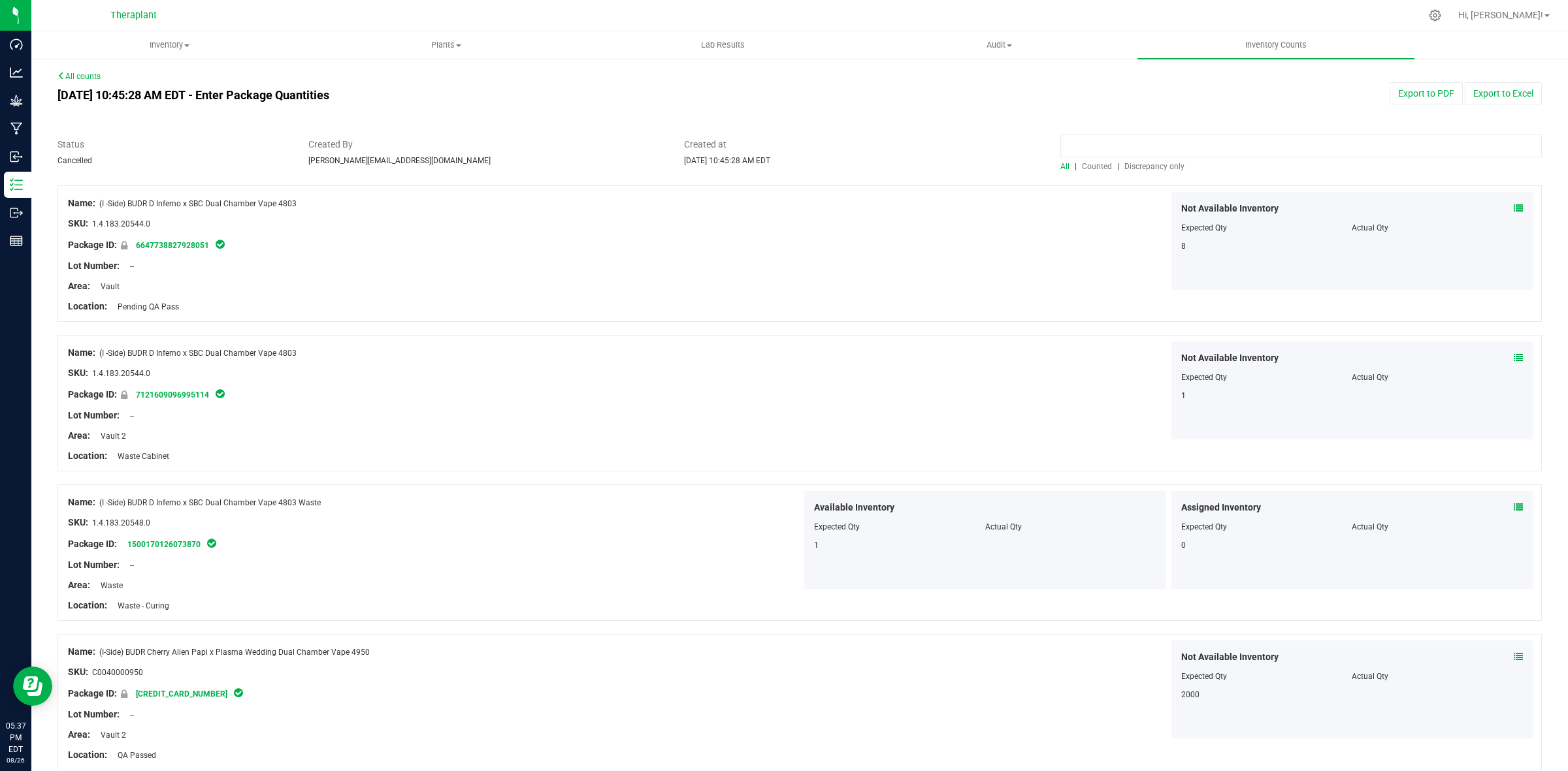
click at [1212, 138] on input at bounding box center [1301, 146] width 481 height 23
type input "41066"
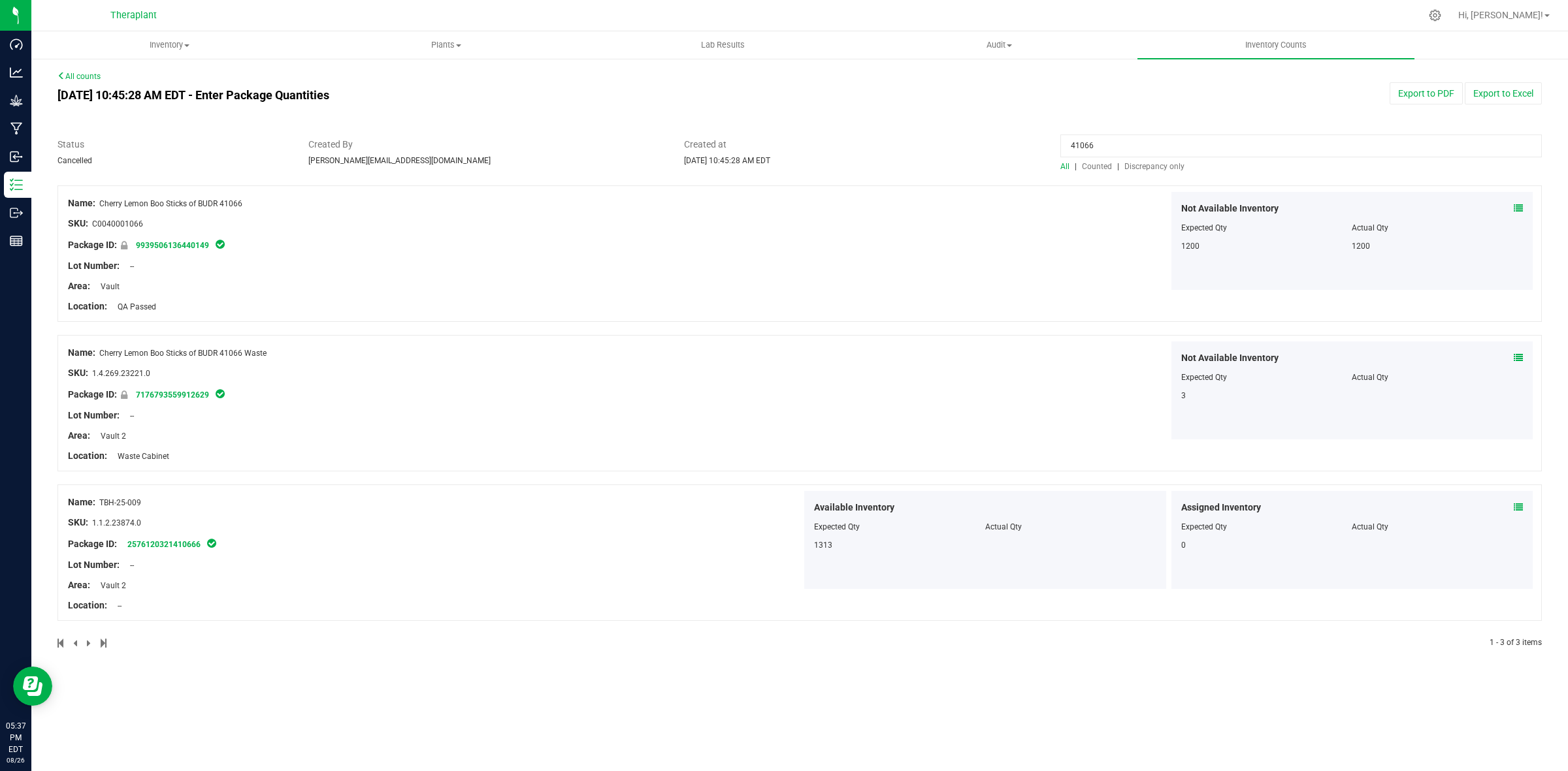
click at [80, 78] on link "All counts" at bounding box center [79, 76] width 43 height 9
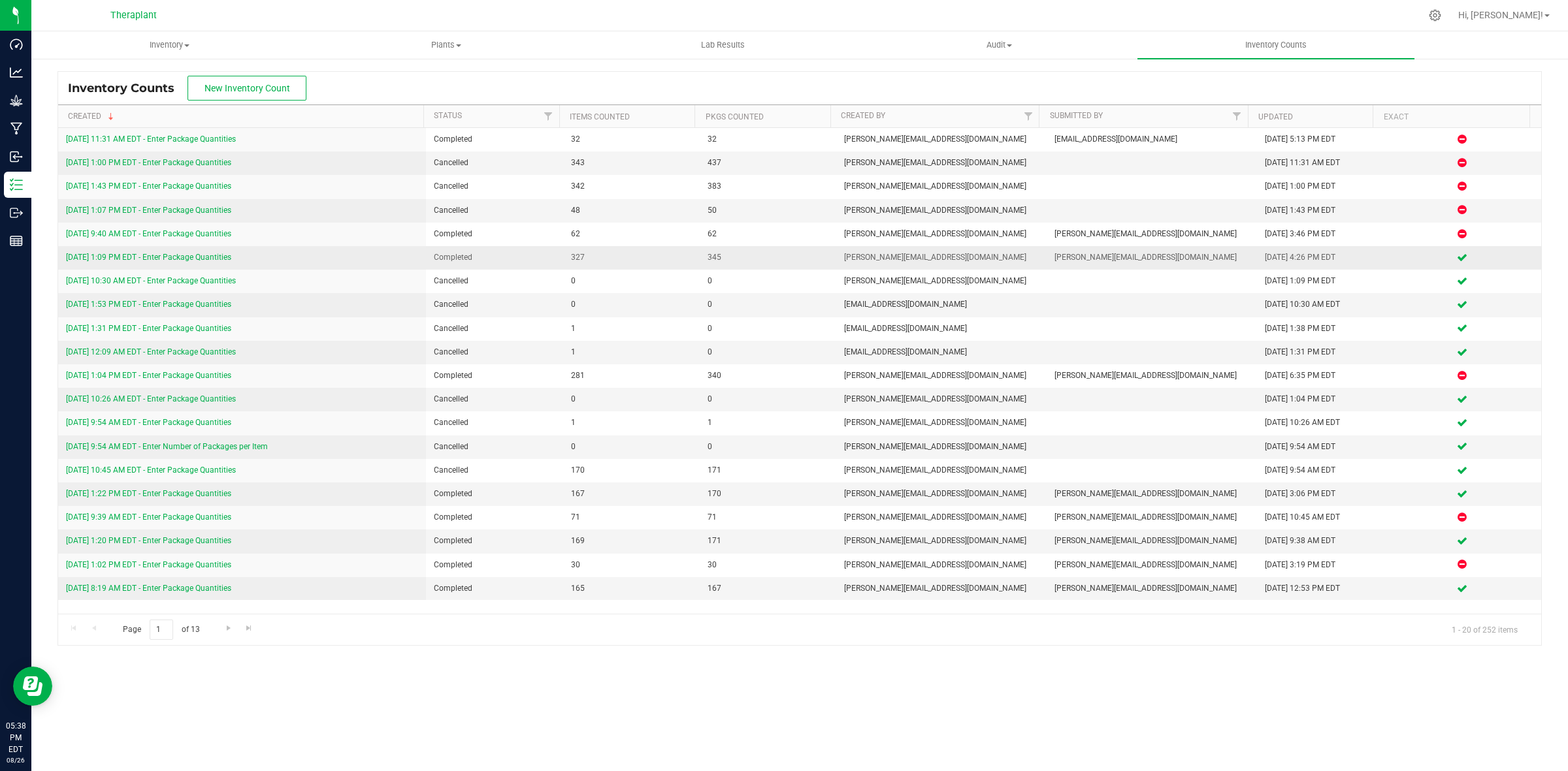
click at [170, 256] on link "[DATE] 1:09 PM EDT - Enter Package Quantities" at bounding box center [148, 257] width 165 height 9
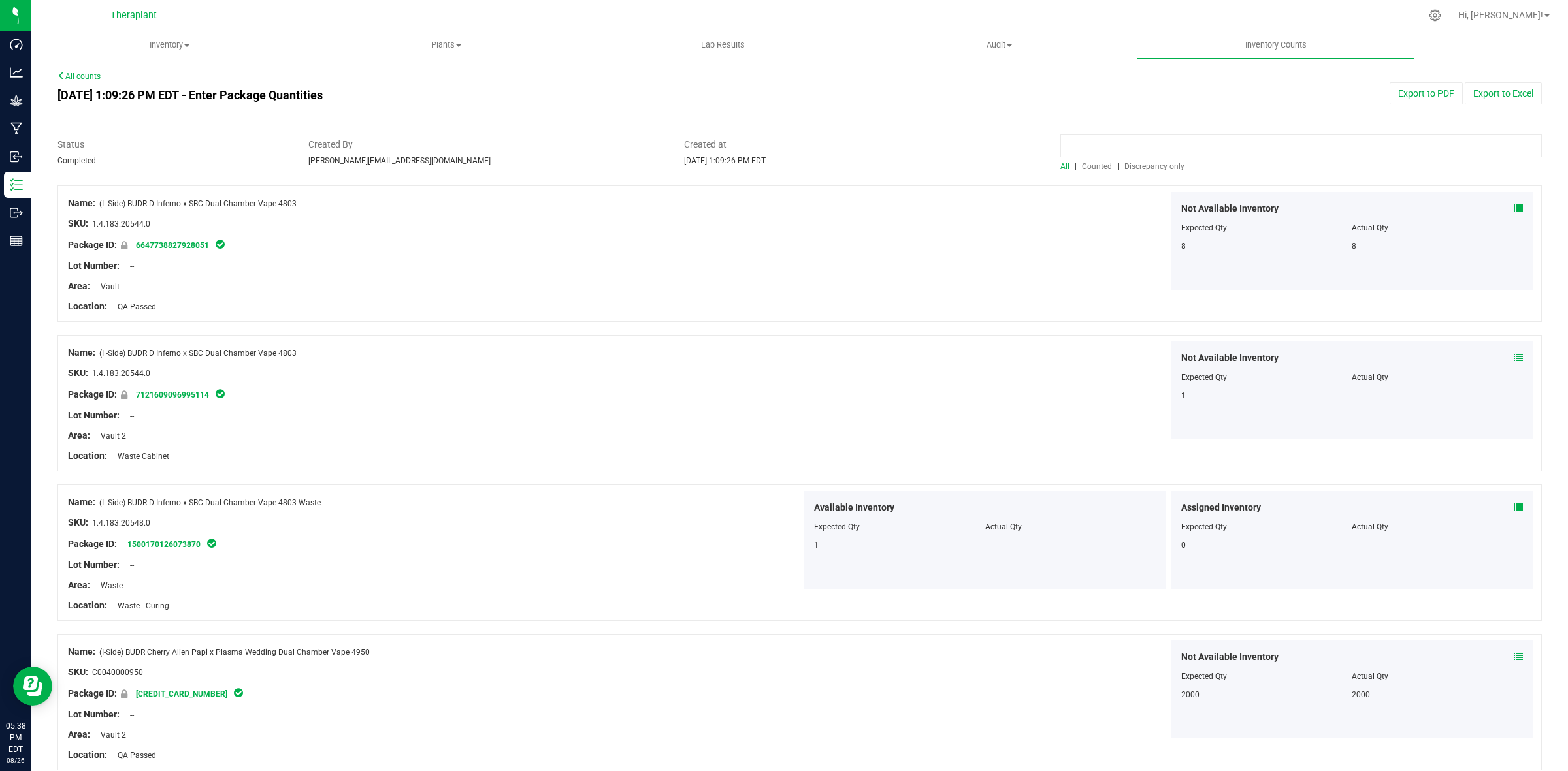
click at [1203, 145] on input at bounding box center [1301, 146] width 481 height 23
type input "41066"
